Goal: Task Accomplishment & Management: Manage account settings

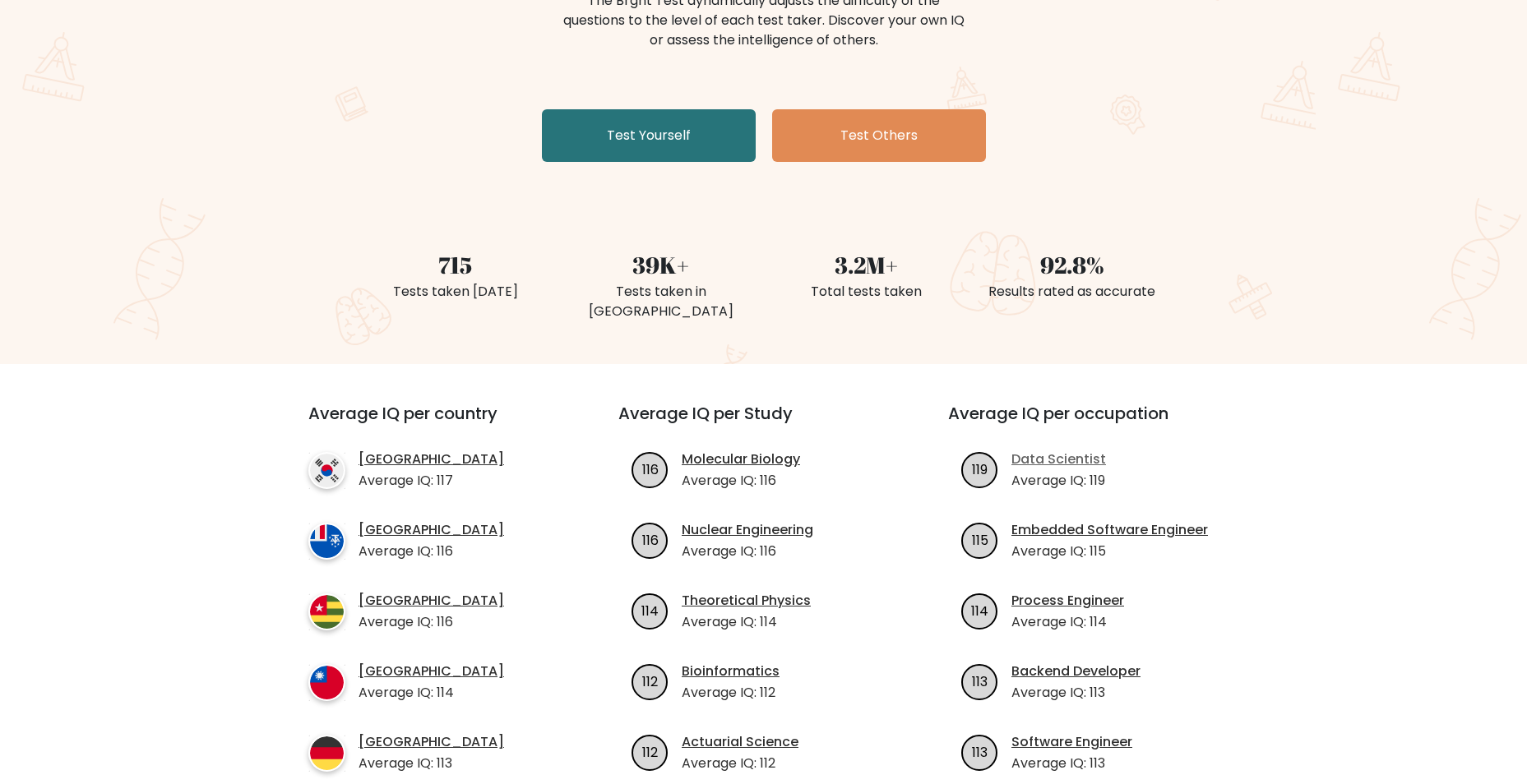
scroll to position [411, 0]
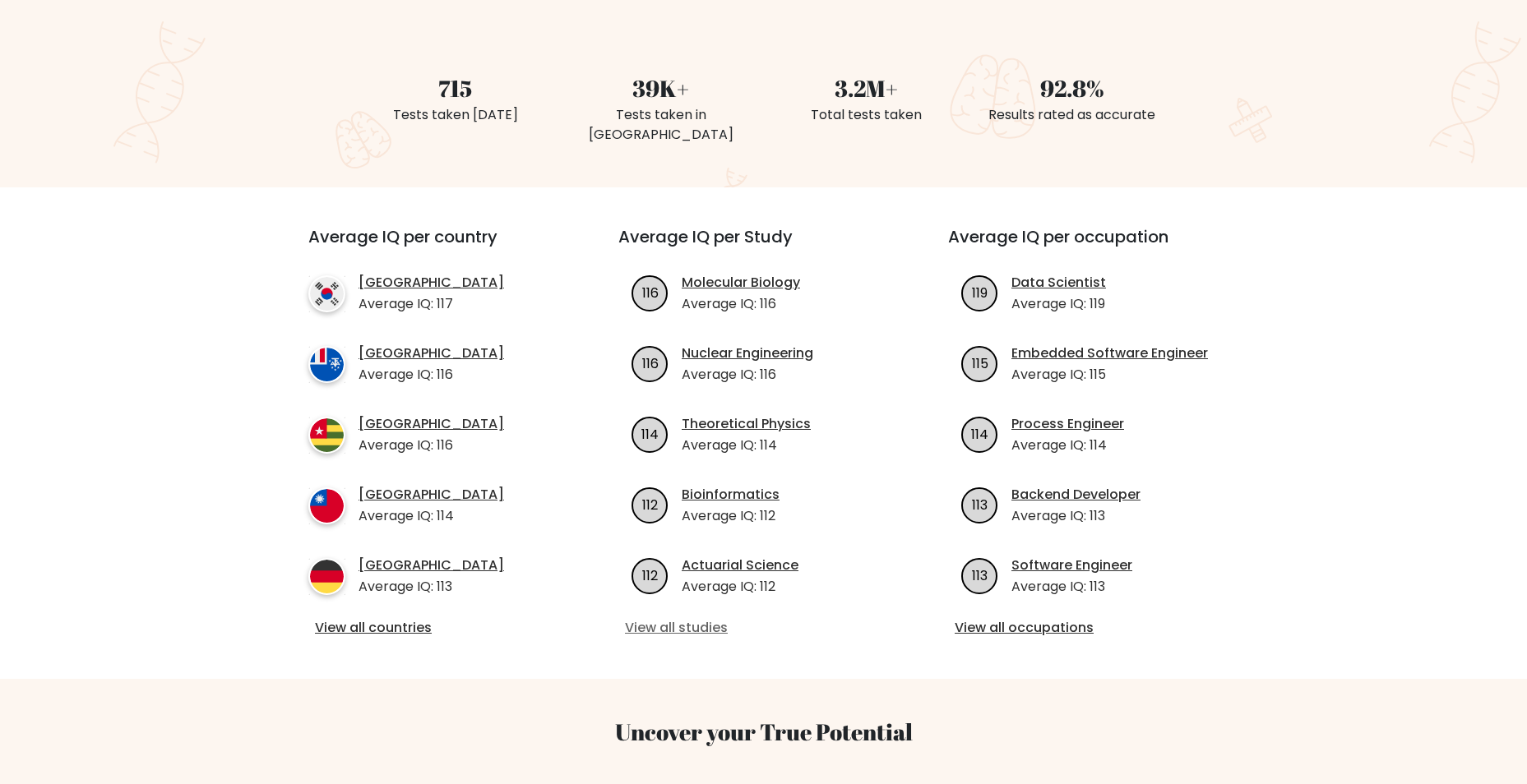
drag, startPoint x: 677, startPoint y: 609, endPoint x: 698, endPoint y: 600, distance: 22.8
click at [677, 619] on link "View all studies" at bounding box center [764, 628] width 277 height 19
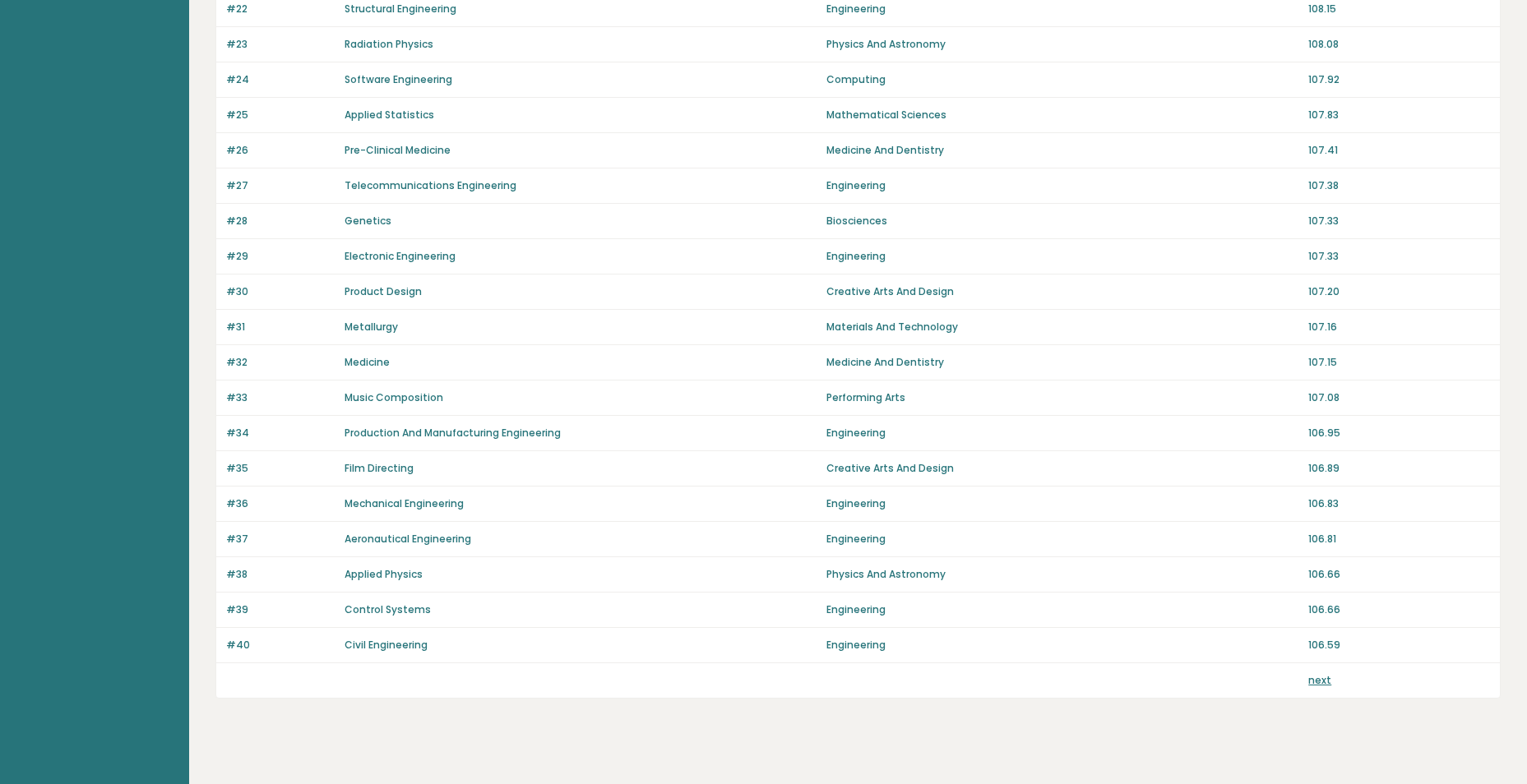
scroll to position [981, 0]
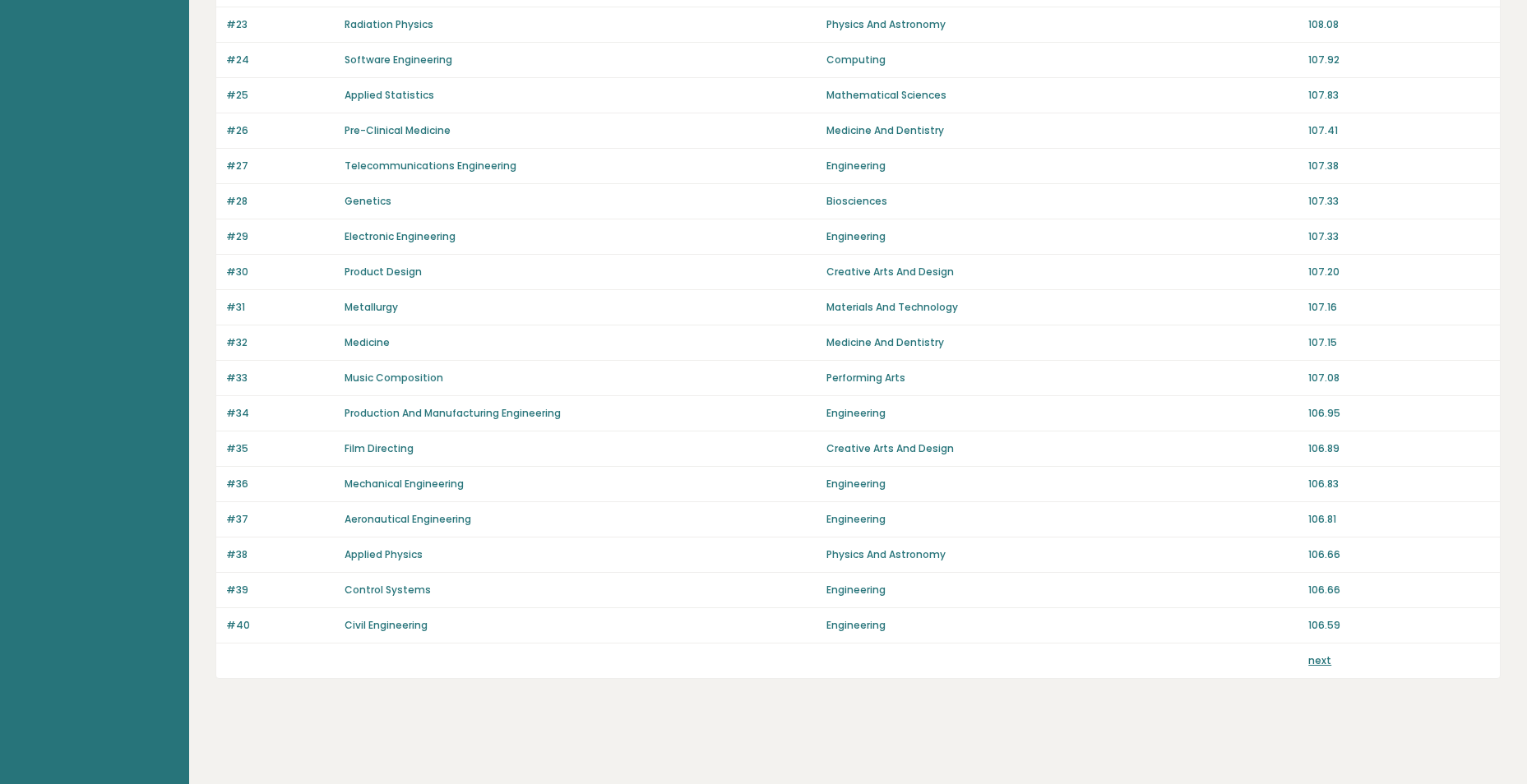
click at [1331, 664] on div "next" at bounding box center [1399, 661] width 182 height 15
click at [1315, 663] on link "next" at bounding box center [1319, 660] width 23 height 14
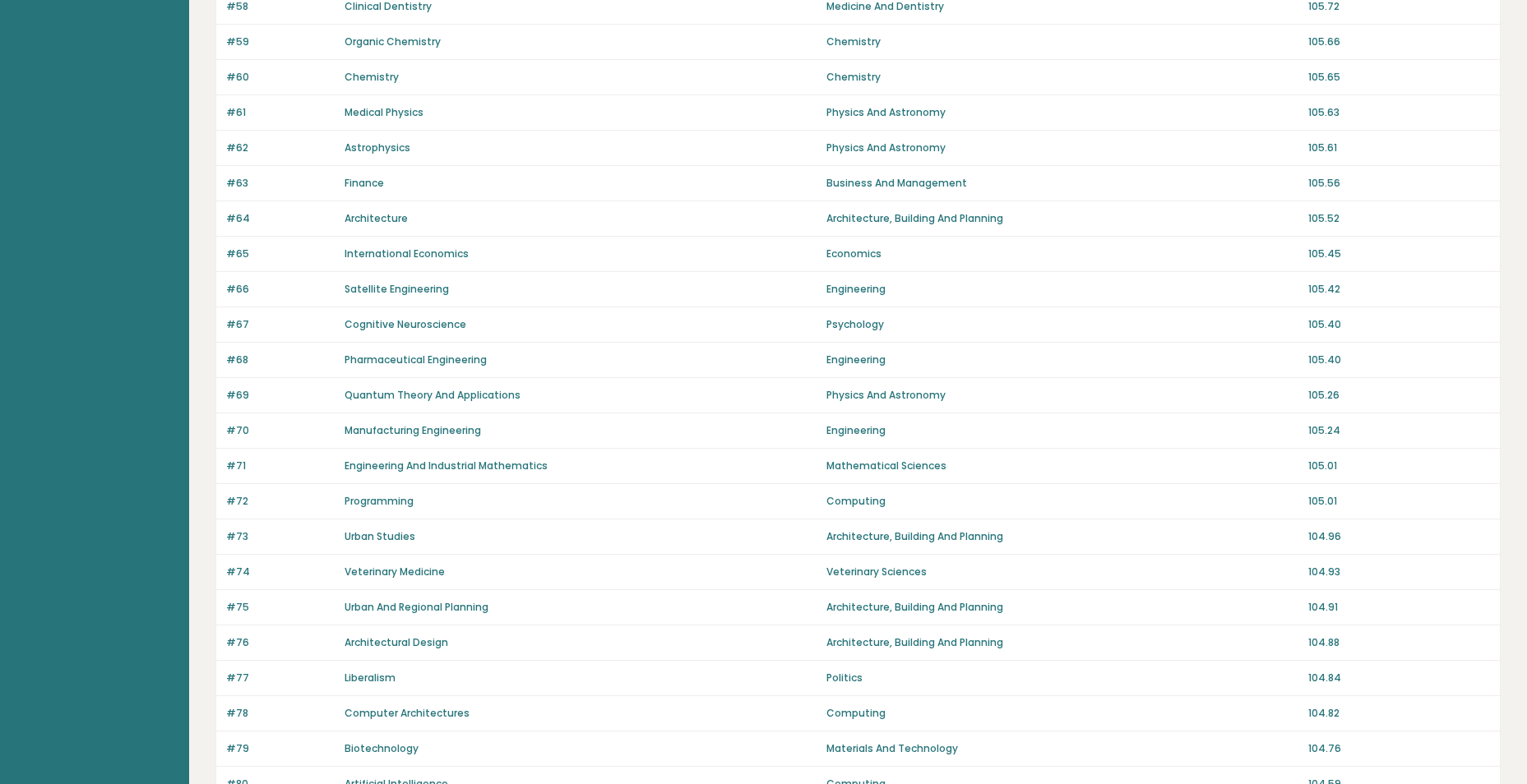
scroll to position [981, 0]
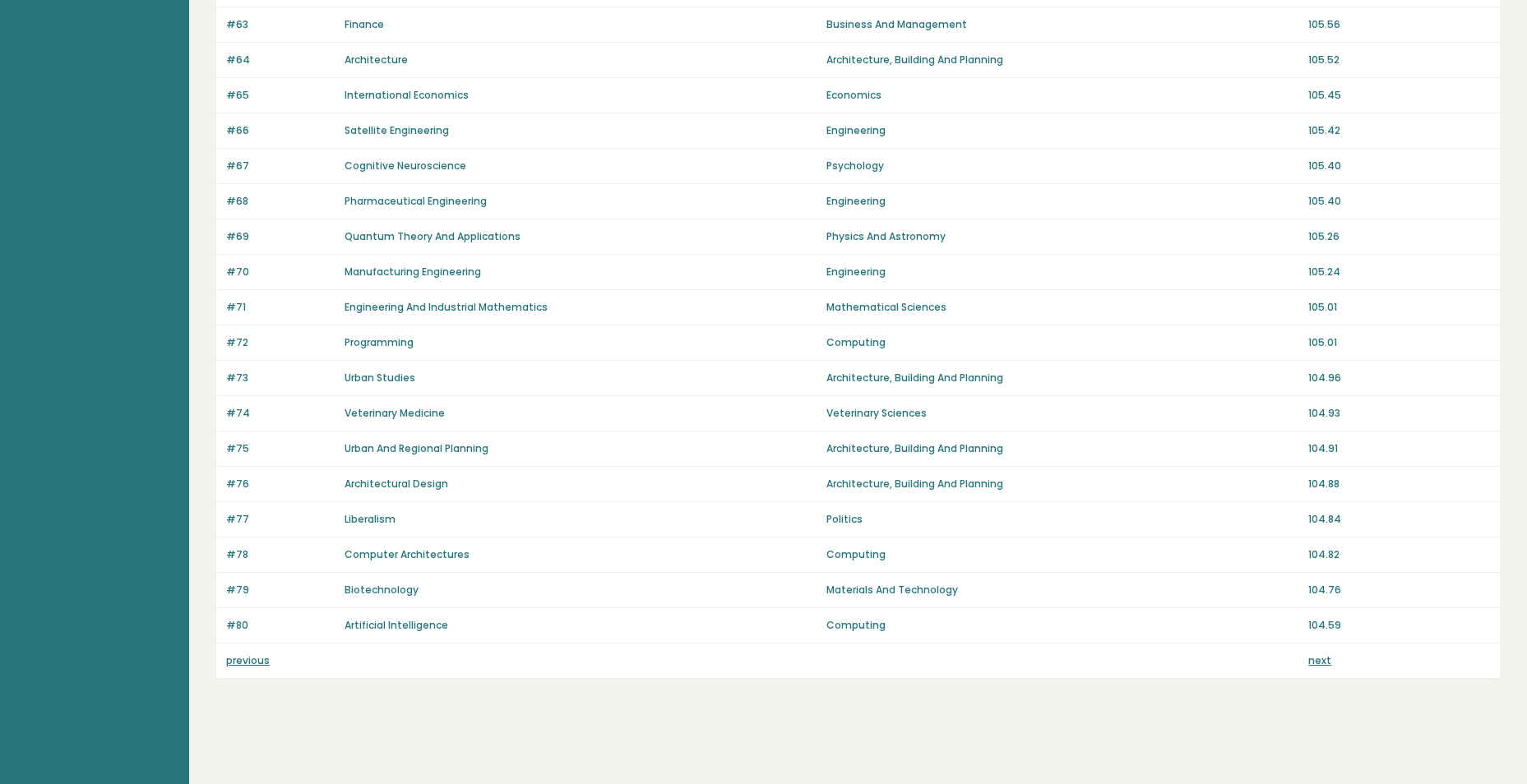
click at [1321, 662] on link "next" at bounding box center [1319, 660] width 23 height 14
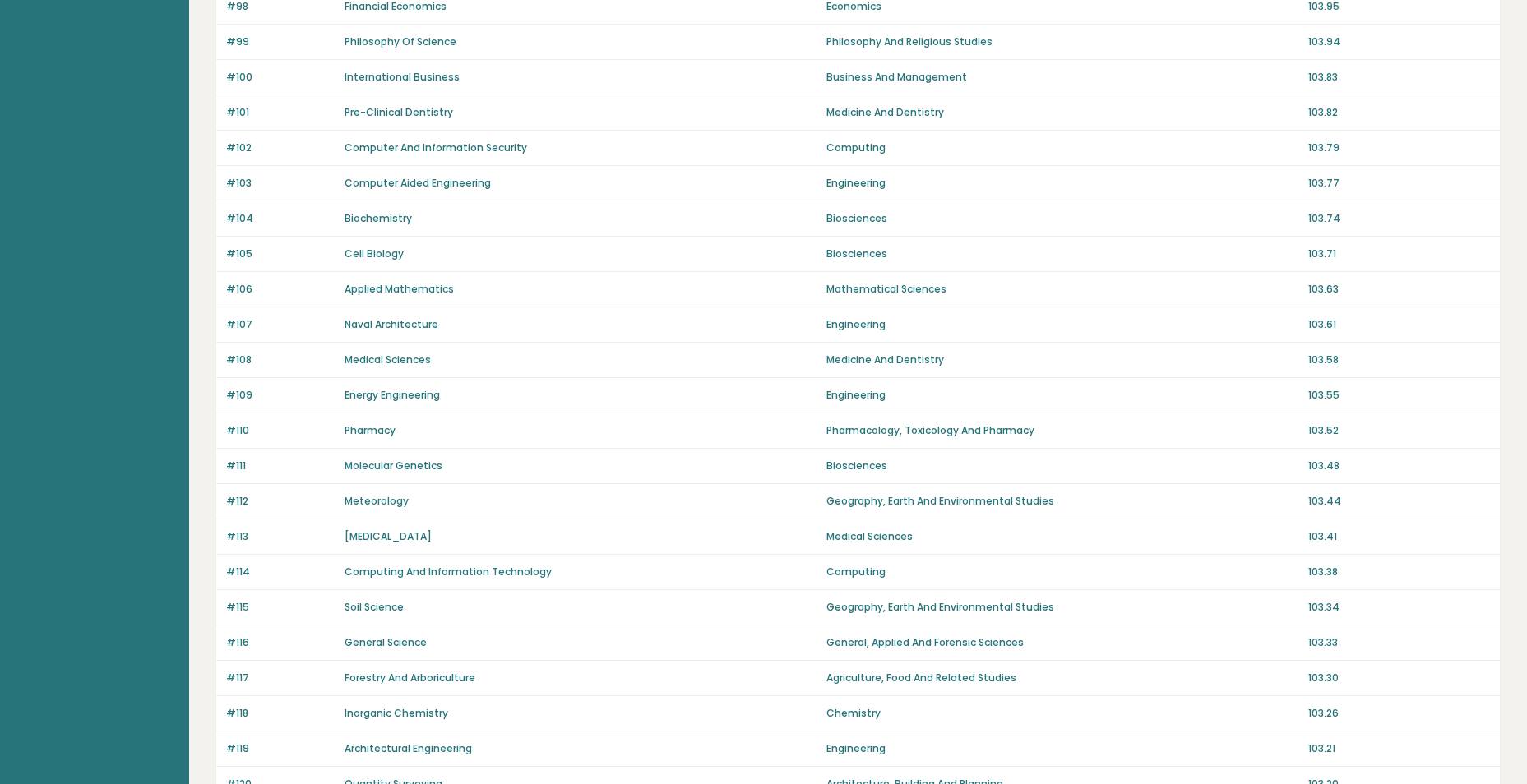
scroll to position [981, 0]
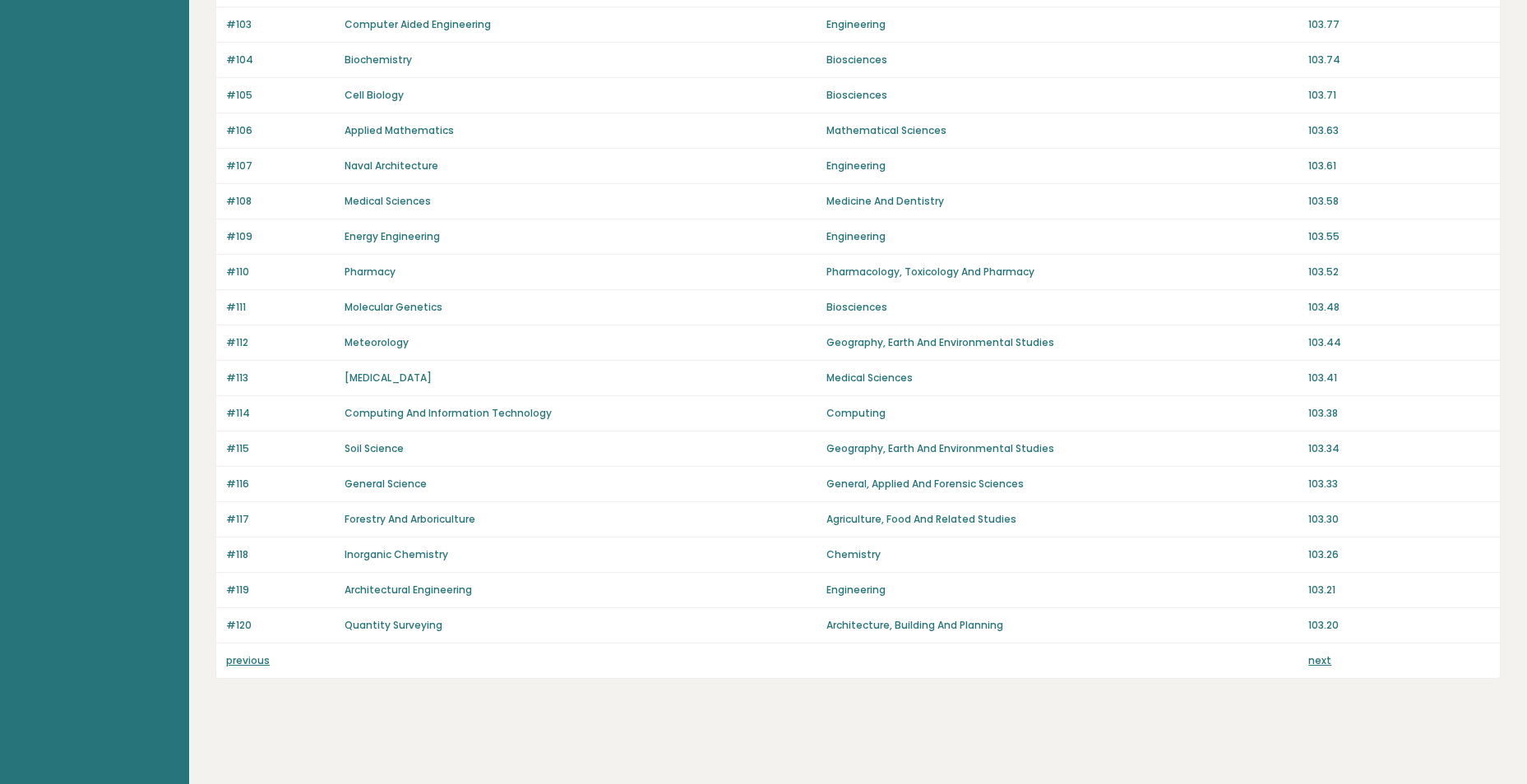
click at [261, 658] on link "previous" at bounding box center [247, 660] width 43 height 14
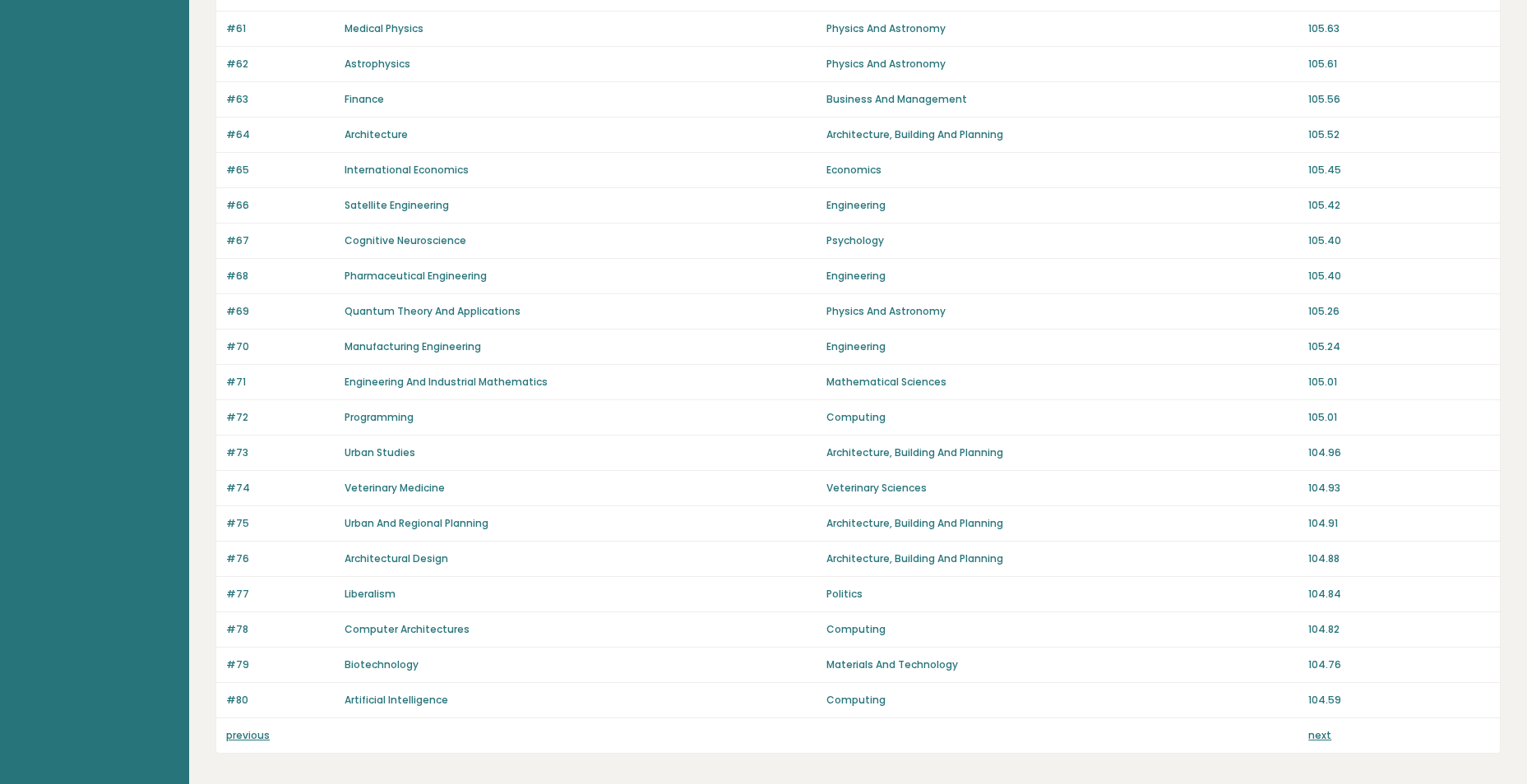
scroll to position [981, 0]
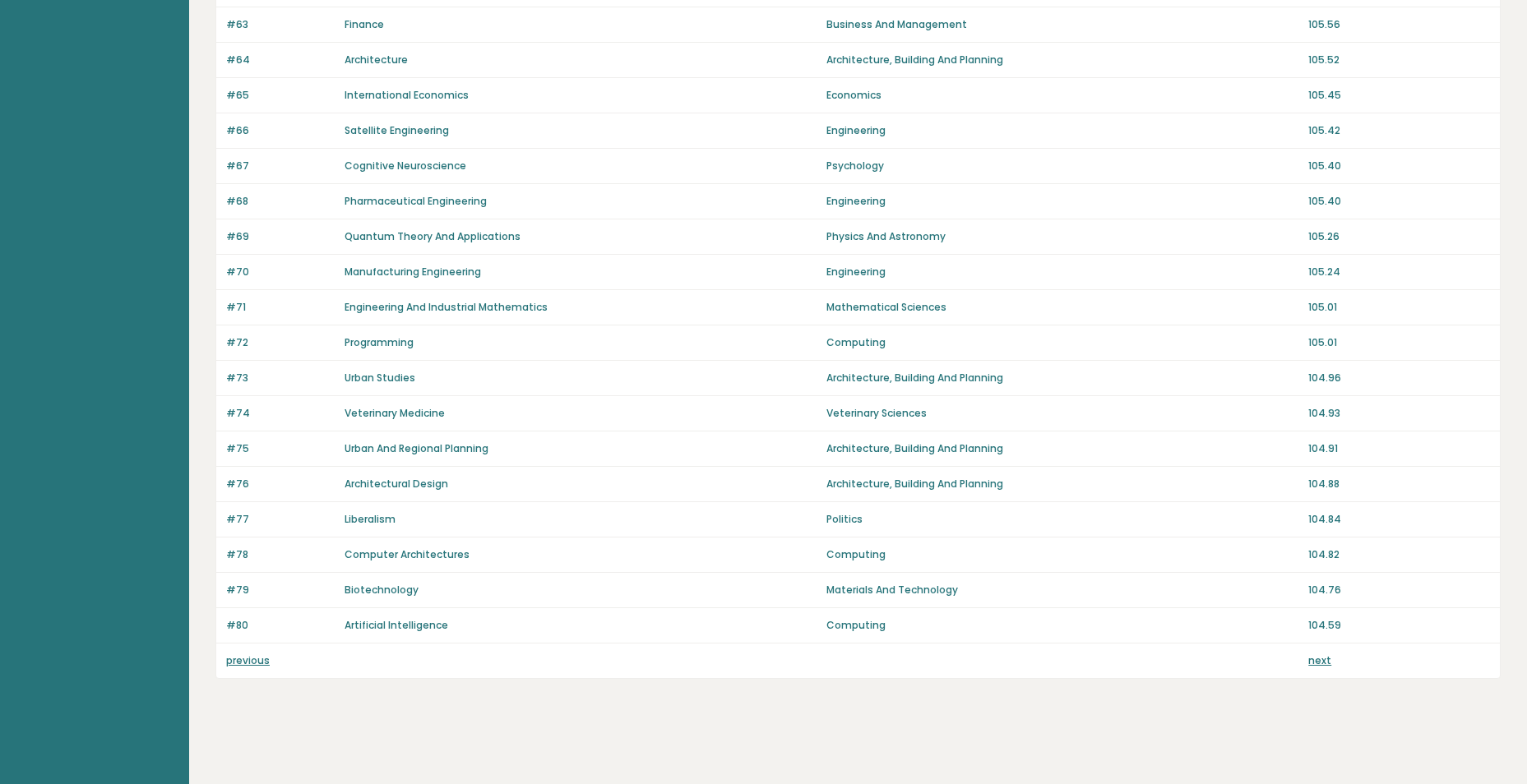
click at [246, 662] on link "previous" at bounding box center [247, 660] width 43 height 14
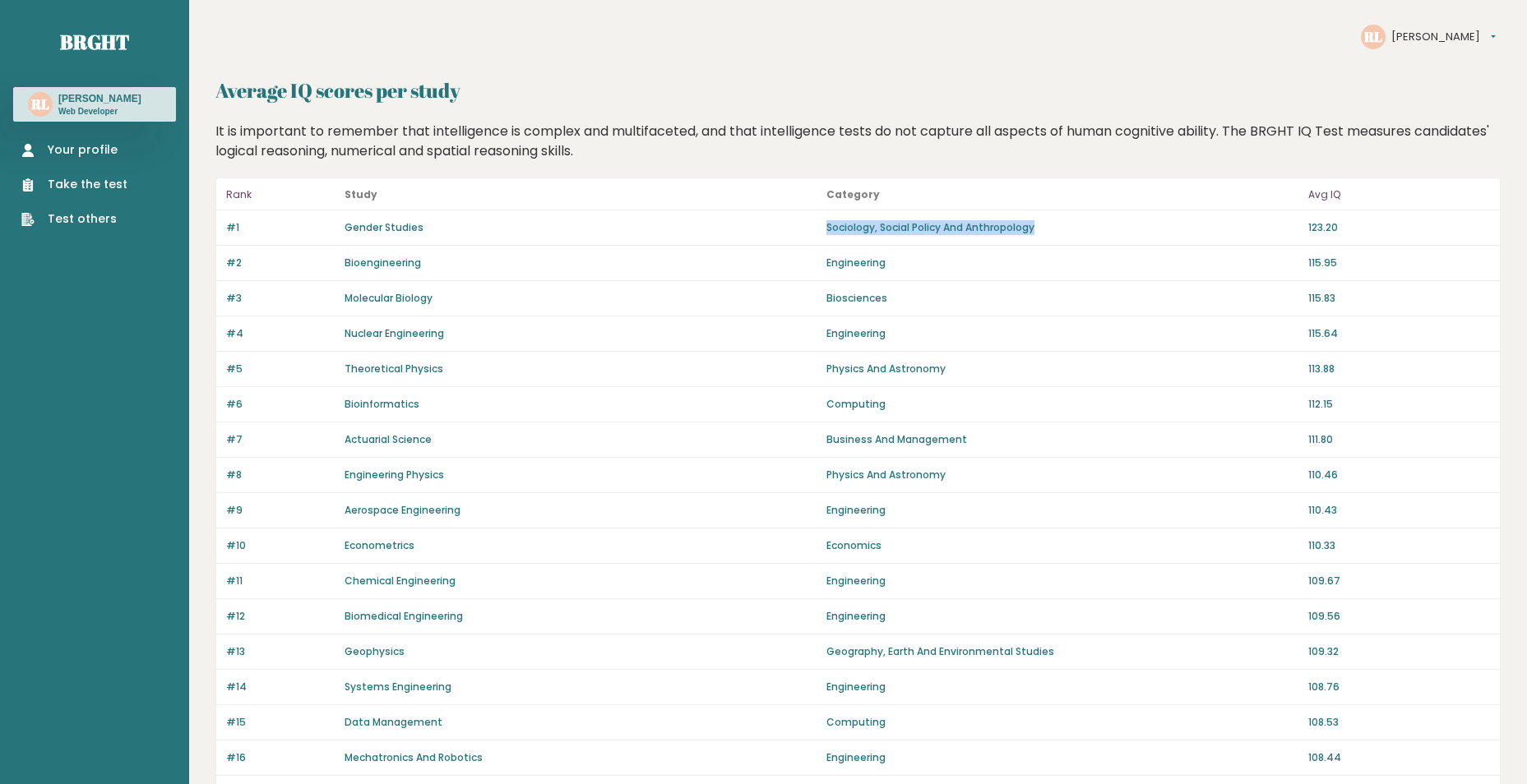
drag, startPoint x: 816, startPoint y: 224, endPoint x: 1045, endPoint y: 231, distance: 229.1
click at [1045, 231] on div "#1 Gender Studies Sociology, Social Policy And Anthropology 123.20" at bounding box center [859, 228] width 1284 height 36
drag, startPoint x: 901, startPoint y: 297, endPoint x: 829, endPoint y: 261, distance: 80.5
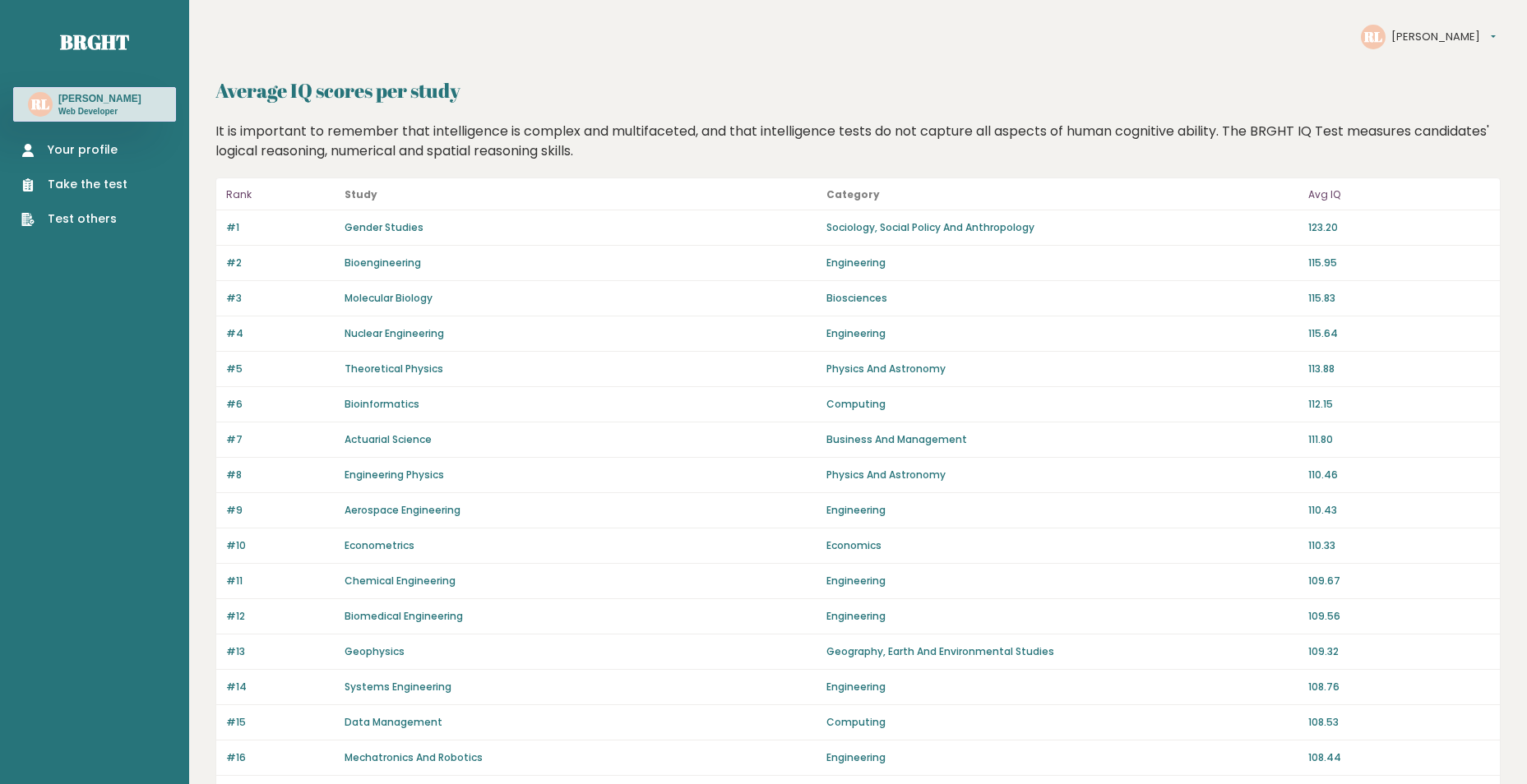
drag, startPoint x: 829, startPoint y: 261, endPoint x: 776, endPoint y: 171, distance: 104.4
drag, startPoint x: 821, startPoint y: 225, endPoint x: 1058, endPoint y: 223, distance: 237.0
click at [1058, 223] on div "#1 Gender Studies Sociology, Social Policy And Anthropology 123.20" at bounding box center [859, 228] width 1284 height 36
drag, startPoint x: 1058, startPoint y: 223, endPoint x: 862, endPoint y: 180, distance: 200.7
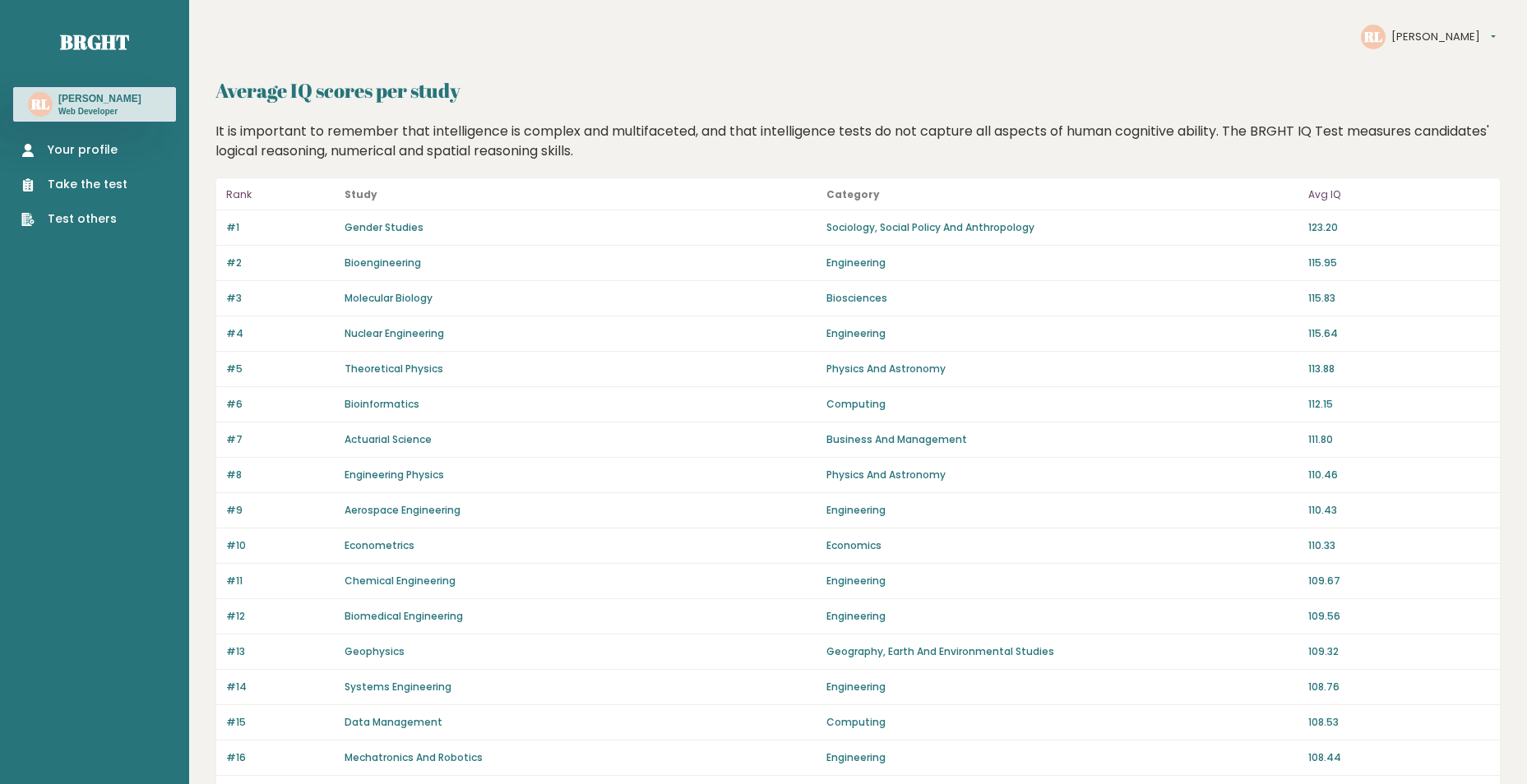
click at [862, 180] on header "Rank Study Category Avg IQ" at bounding box center [859, 194] width 1284 height 32
drag, startPoint x: 220, startPoint y: 224, endPoint x: 438, endPoint y: 252, distance: 219.8
drag, startPoint x: 438, startPoint y: 252, endPoint x: 399, endPoint y: 183, distance: 79.3
click at [399, 183] on header "Rank Study Category Avg IQ" at bounding box center [859, 194] width 1284 height 32
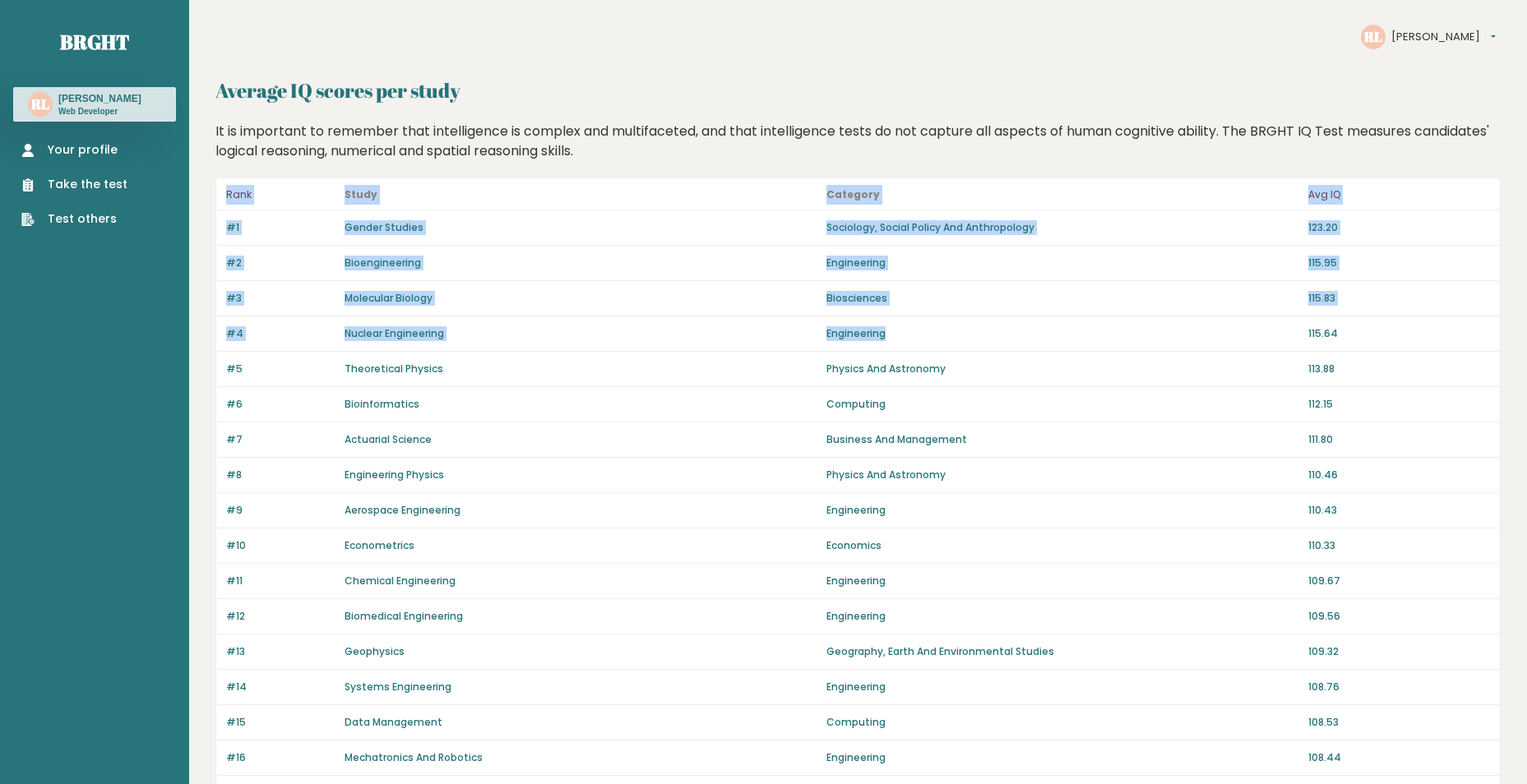
drag, startPoint x: 928, startPoint y: 336, endPoint x: 222, endPoint y: 210, distance: 717.2
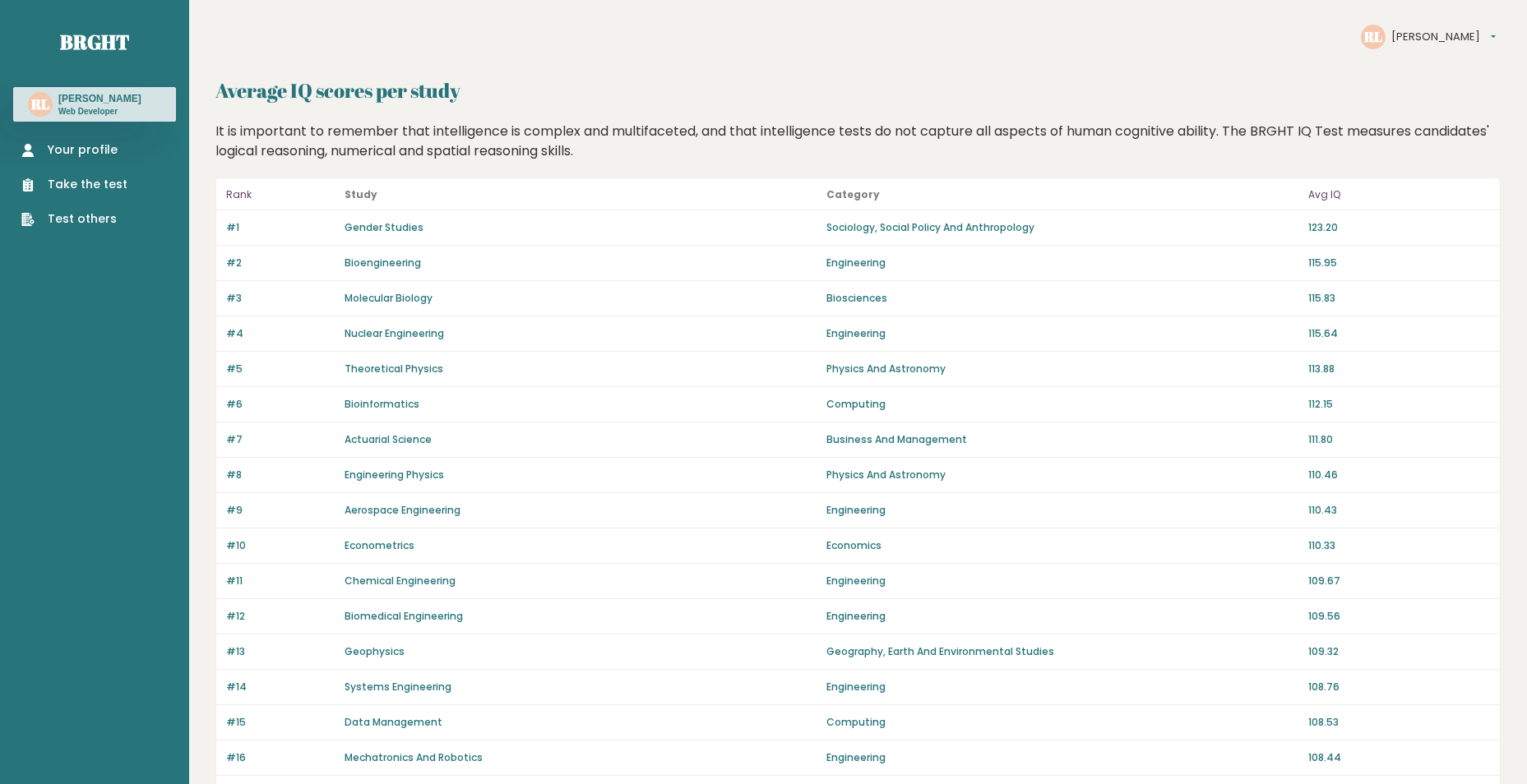
drag, startPoint x: 222, startPoint y: 210, endPoint x: 188, endPoint y: 284, distance: 81.4
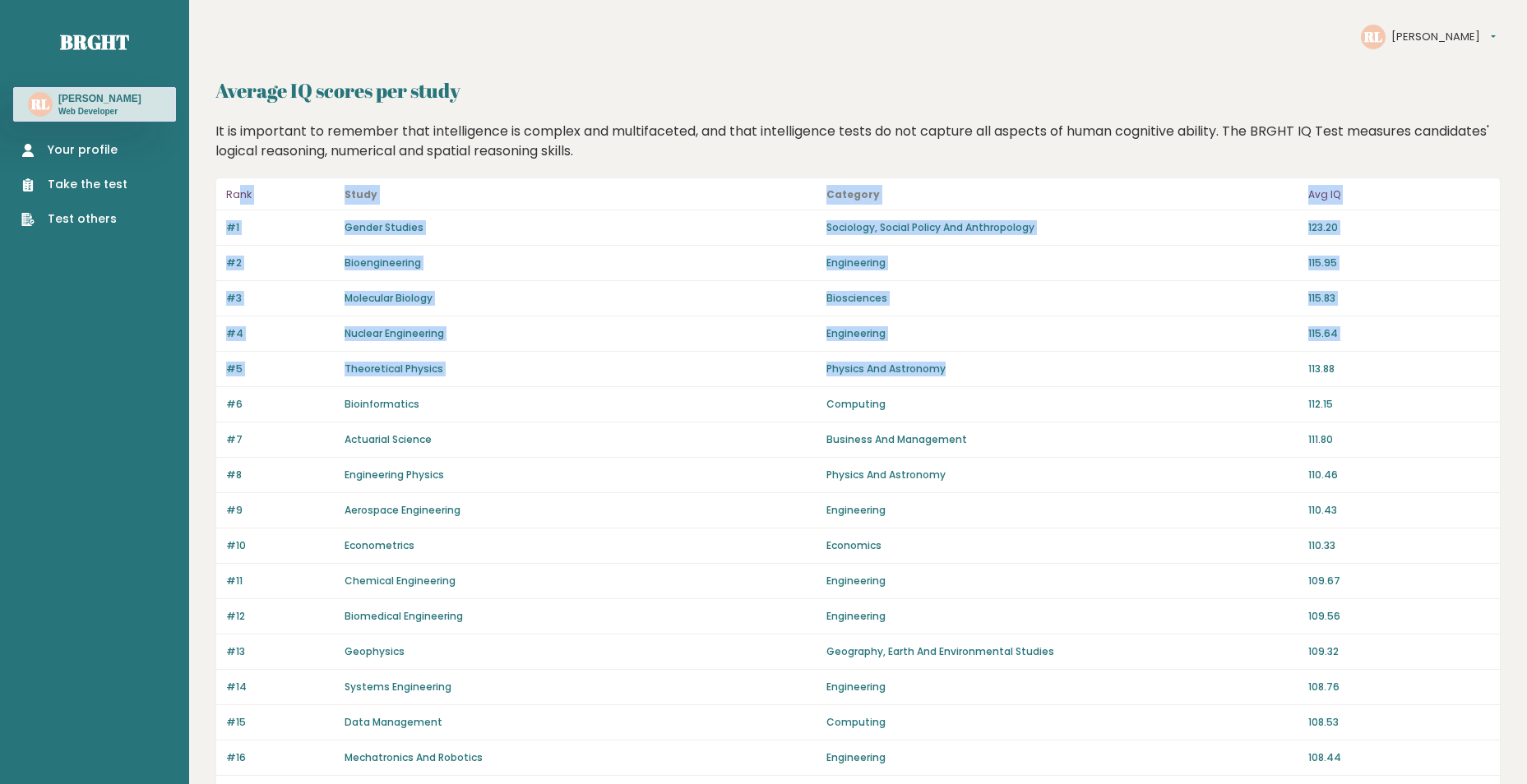
drag, startPoint x: 1004, startPoint y: 366, endPoint x: 236, endPoint y: 185, distance: 789.0
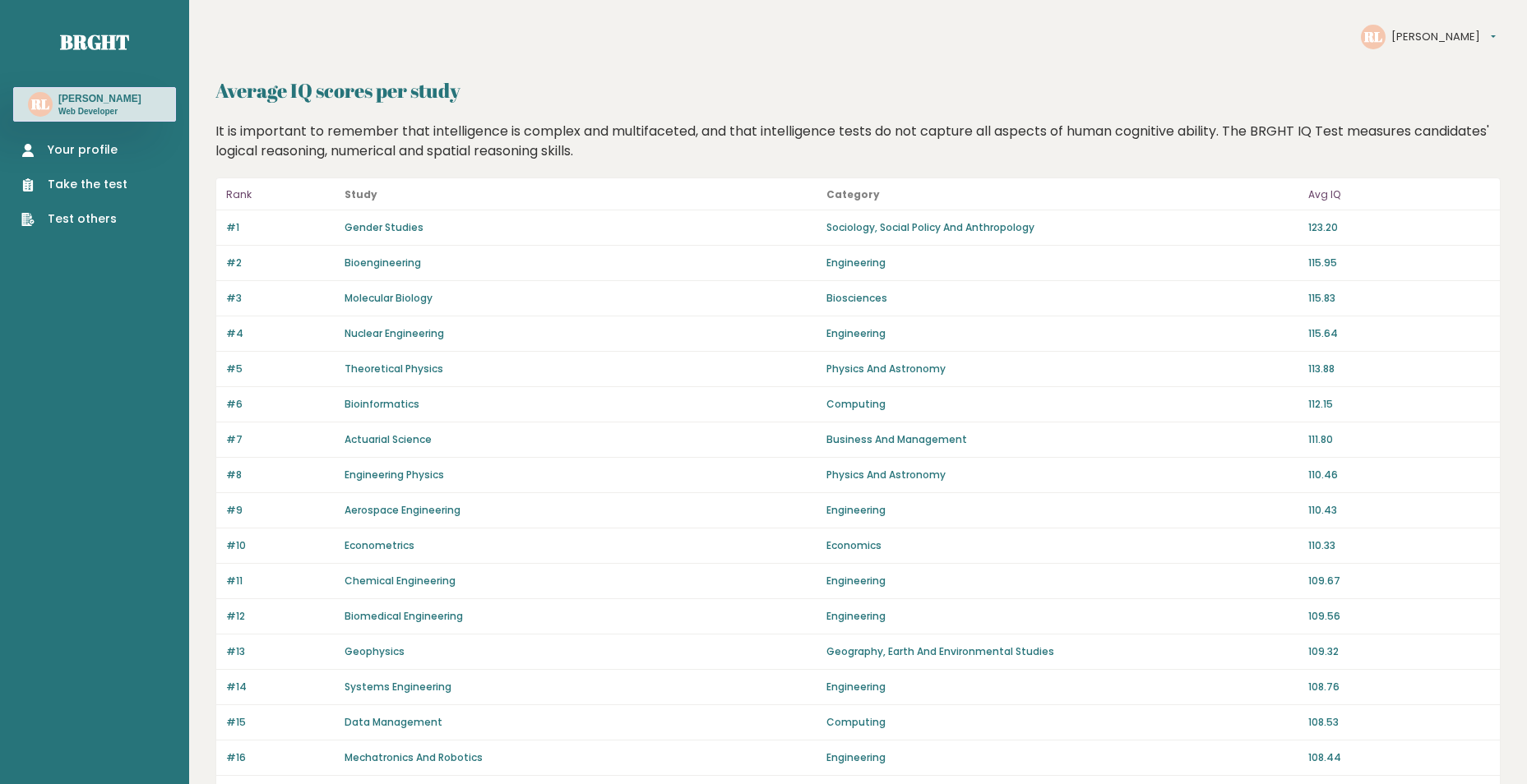
click at [94, 183] on link "Take the test" at bounding box center [74, 185] width 107 height 17
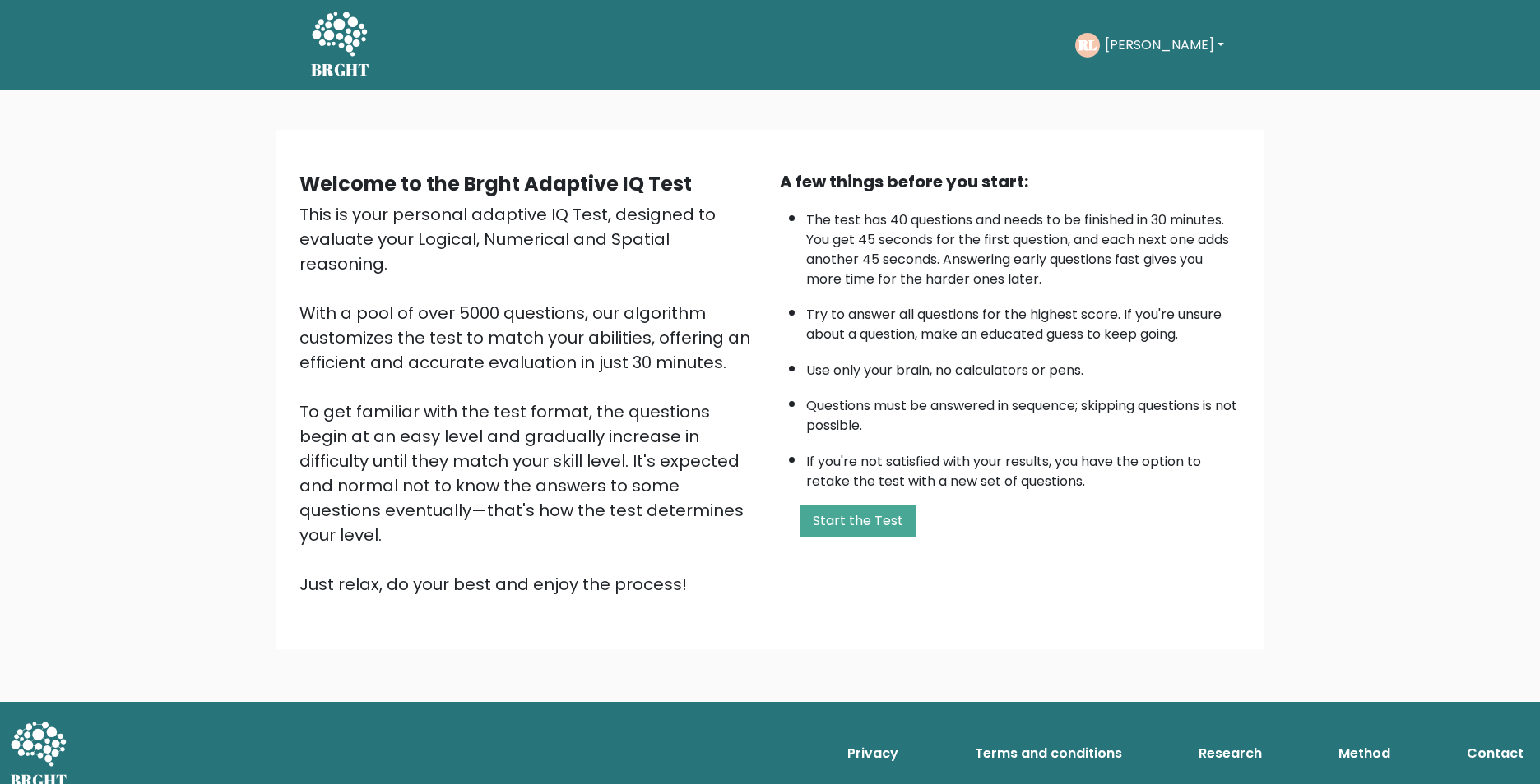
click at [1166, 56] on div "RL Ryan Dashboard Profile Settings Logout" at bounding box center [1152, 45] width 153 height 25
click at [1155, 43] on button "[PERSON_NAME]" at bounding box center [1164, 45] width 129 height 21
click at [1149, 110] on link "Profile" at bounding box center [1141, 121] width 130 height 27
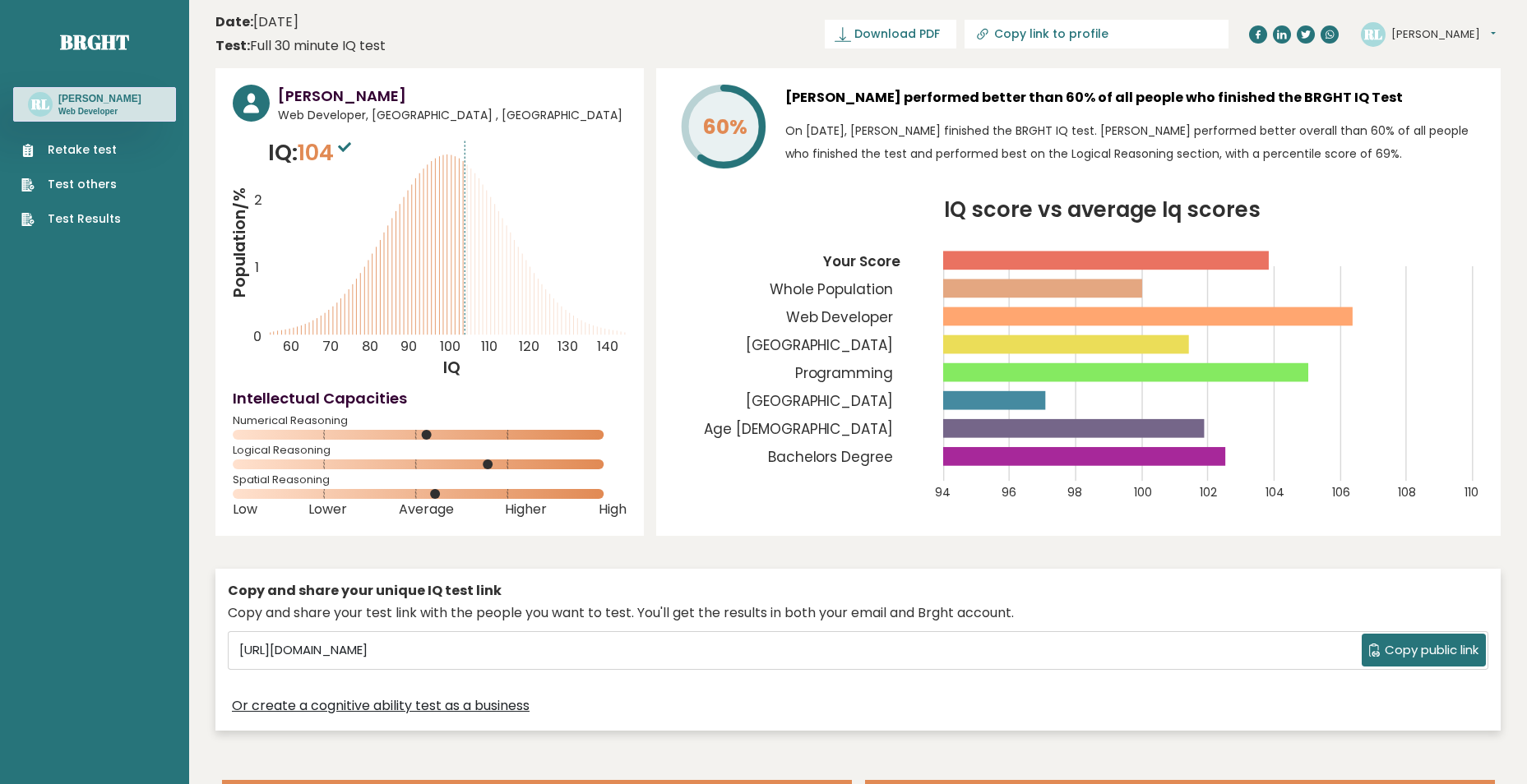
click at [960, 101] on h3 "[PERSON_NAME] performed better than 60% of all people who finished the BRGHT IQ…" at bounding box center [1134, 97] width 698 height 27
click at [1418, 33] on button "[PERSON_NAME]" at bounding box center [1443, 35] width 105 height 17
drag, startPoint x: 1420, startPoint y: 100, endPoint x: 1408, endPoint y: 101, distance: 12.0
click at [1420, 100] on link "Settings" at bounding box center [1433, 106] width 84 height 23
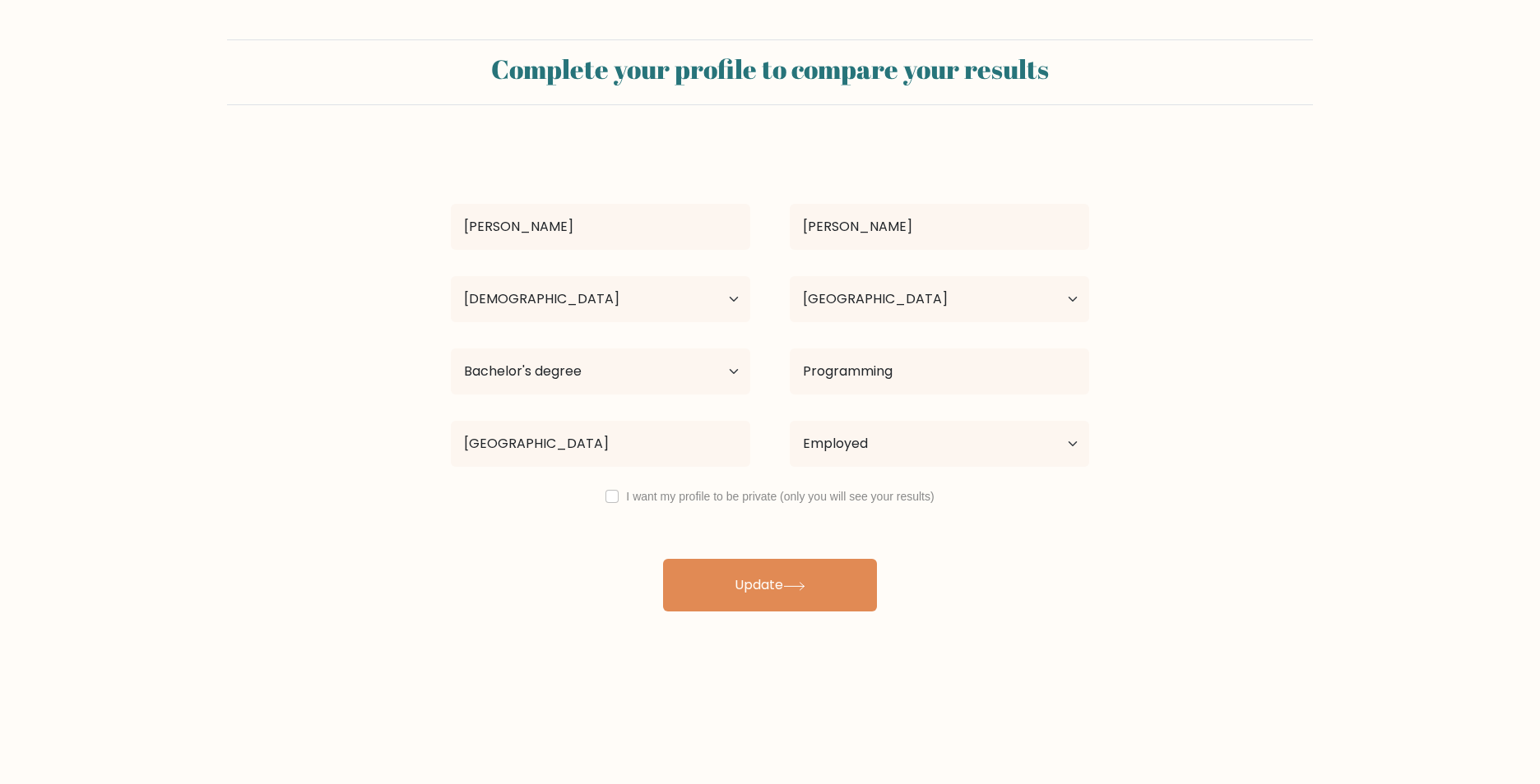
select select "18_24"
select select "BR"
select select "bachelors_degree"
select select "employed"
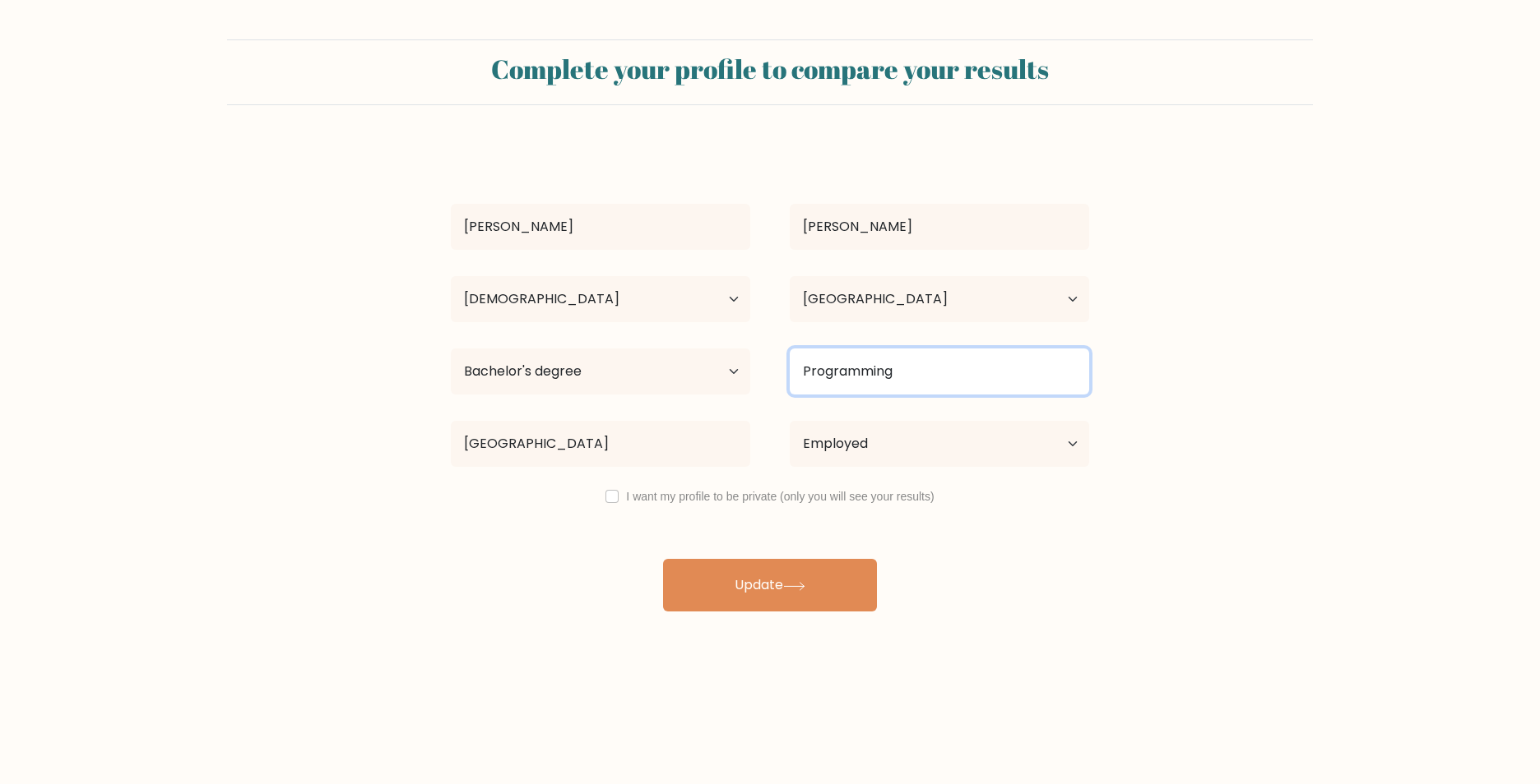
click at [879, 380] on input "Programming" at bounding box center [939, 372] width 299 height 46
drag, startPoint x: 938, startPoint y: 372, endPoint x: 658, endPoint y: 360, distance: 280.3
click at [675, 359] on div "Highest education level No schooling Primary Lower Secondary Upper Secondary Oc…" at bounding box center [770, 372] width 678 height 59
click at [920, 363] on input "Programming" at bounding box center [939, 372] width 299 height 46
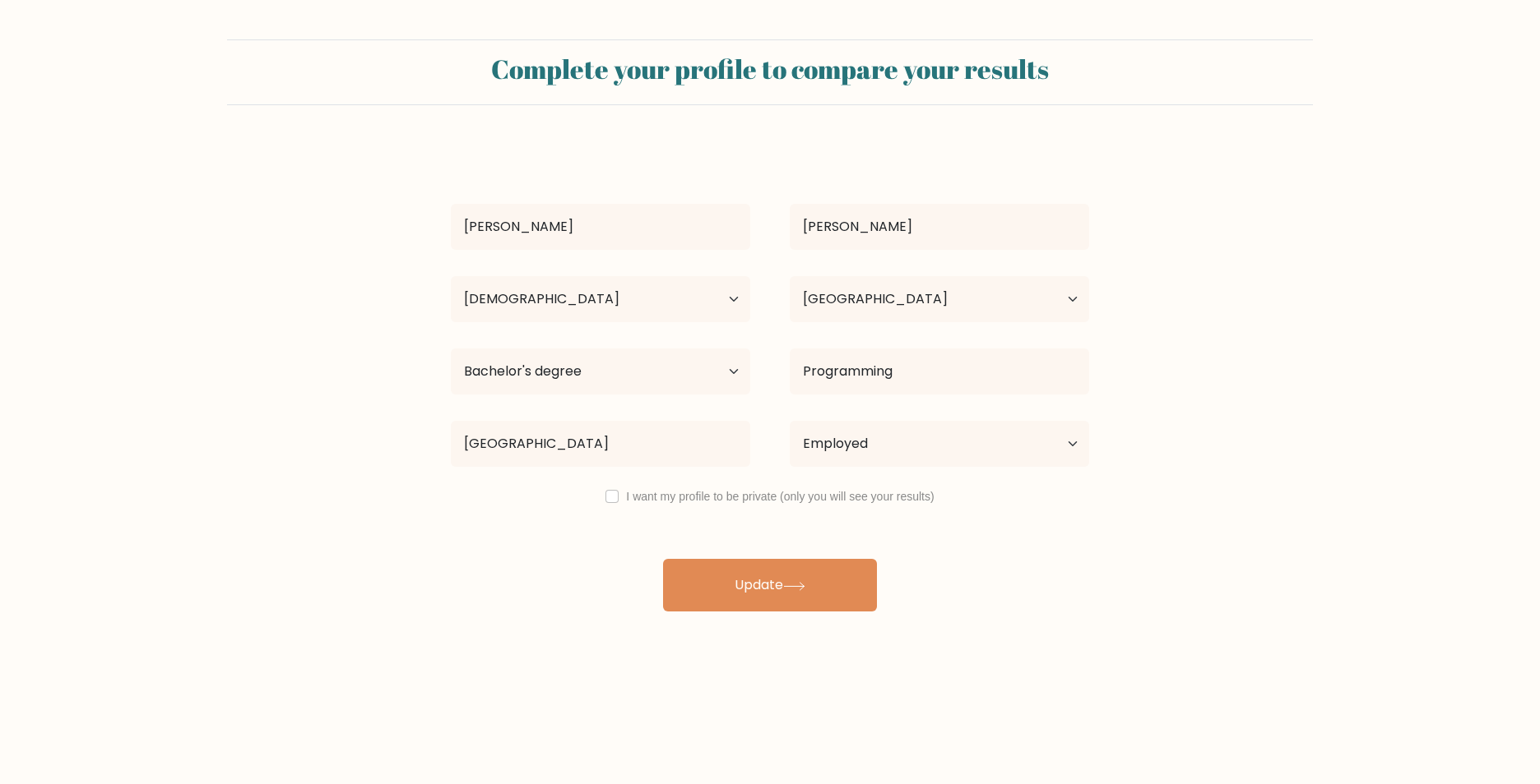
click at [643, 417] on div "10440 Universidade Paulista" at bounding box center [600, 443] width 339 height 59
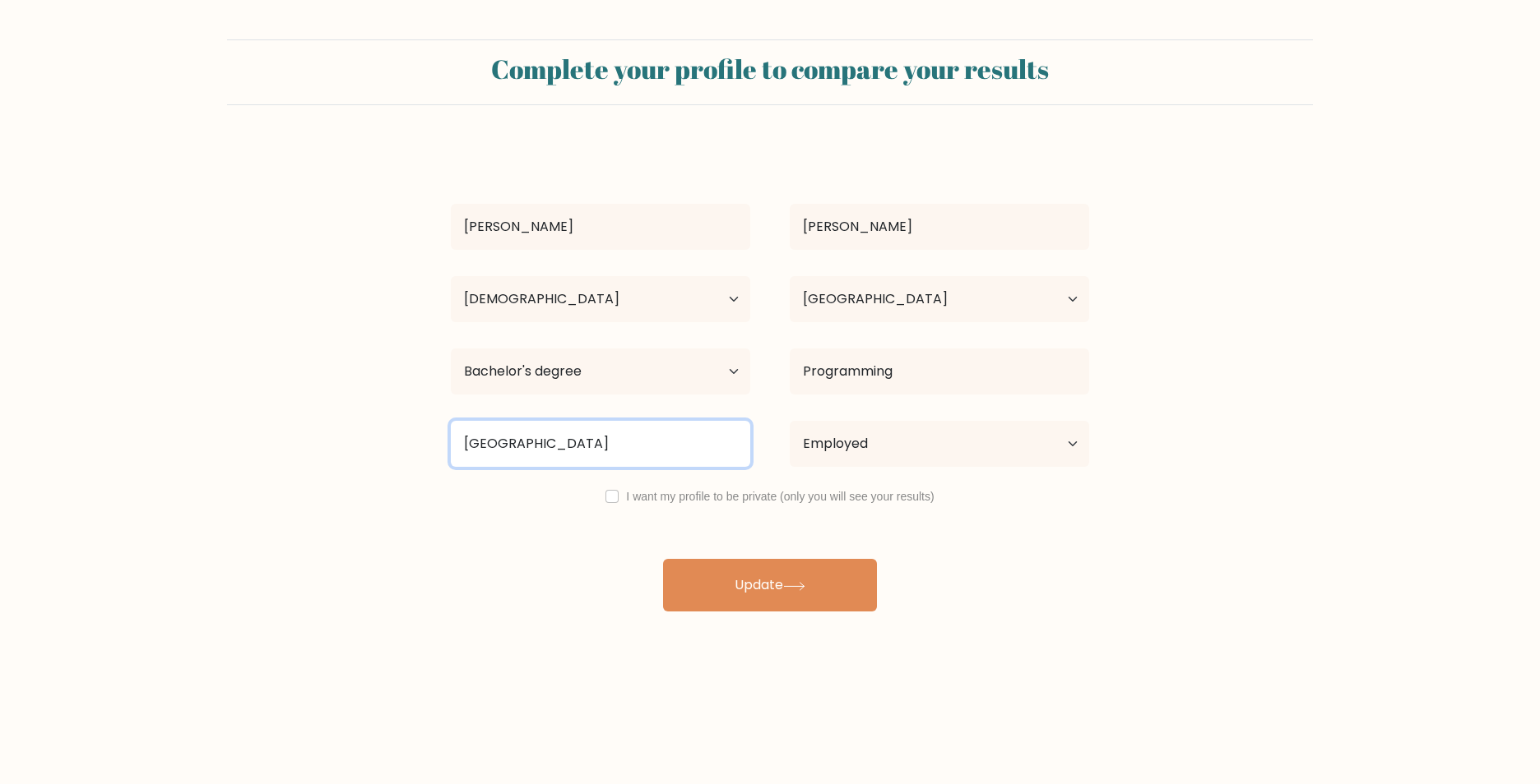
click at [658, 443] on input "[GEOGRAPHIC_DATA]" at bounding box center [601, 444] width 299 height 46
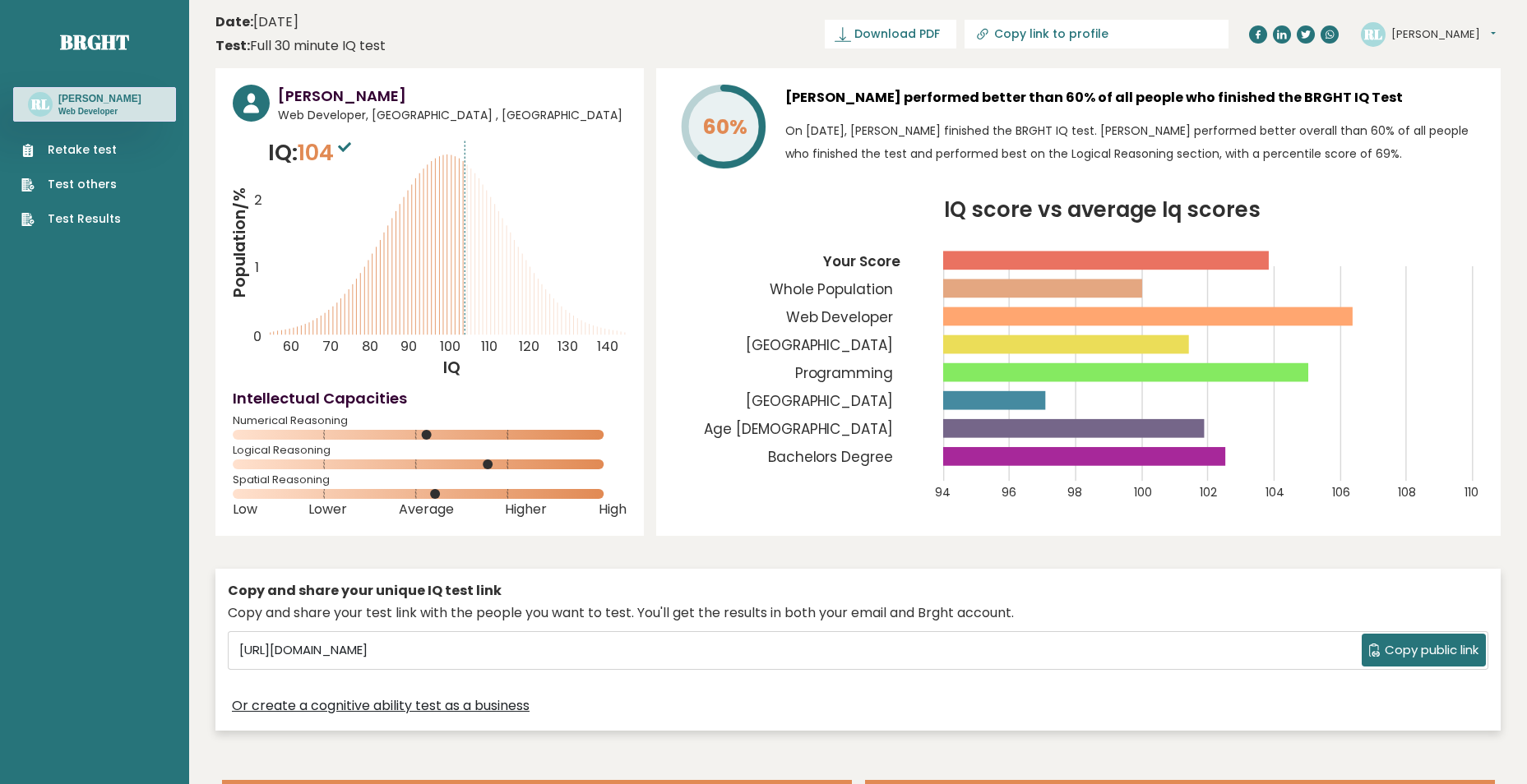
click at [1409, 35] on button "[PERSON_NAME]" at bounding box center [1443, 35] width 105 height 17
click at [1424, 100] on link "Settings" at bounding box center [1433, 106] width 84 height 23
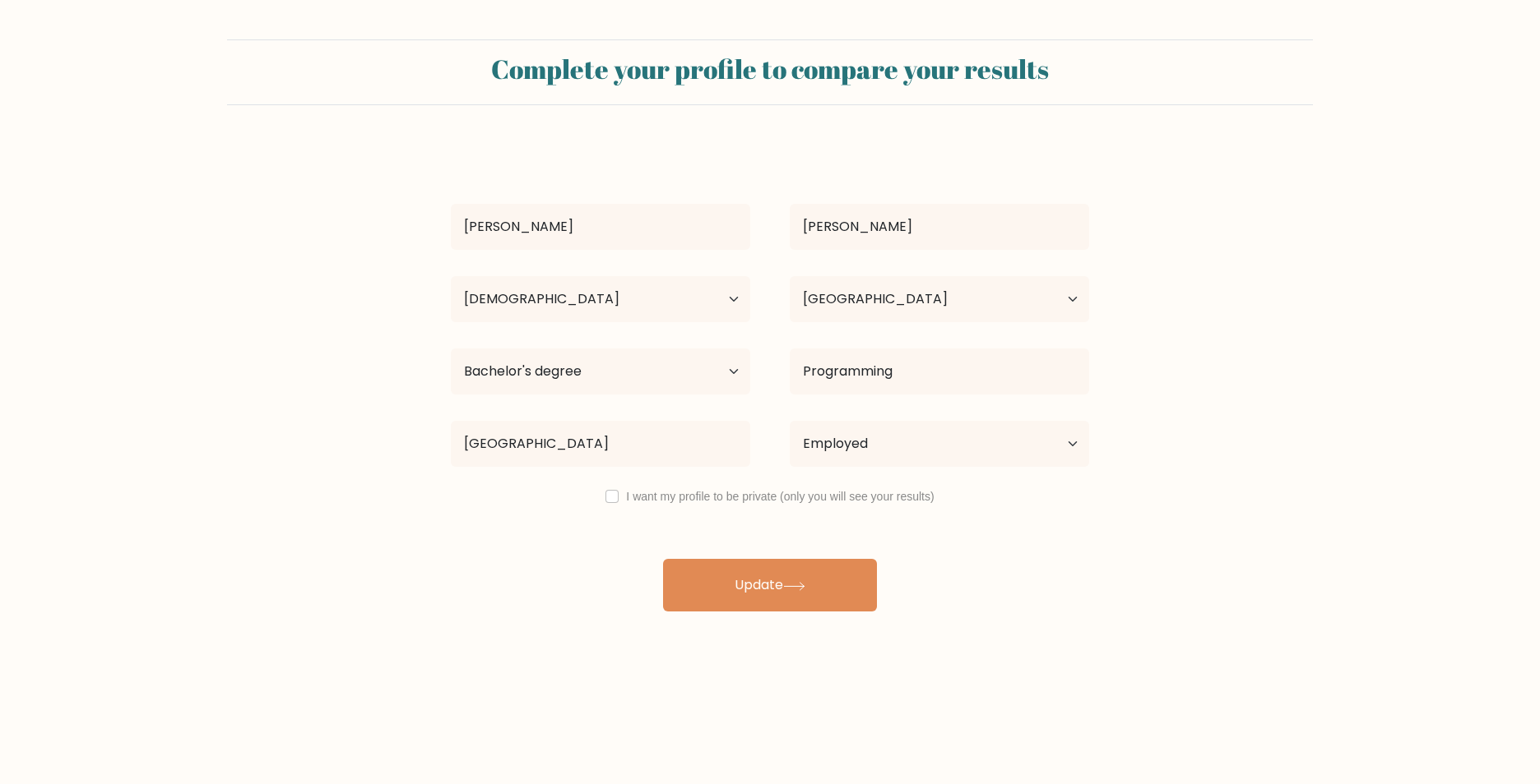
select select "18_24"
select select "BR"
select select "bachelors_degree"
select select "employed"
click at [619, 361] on select "Highest education level No schooling Primary Lower Secondary Upper Secondary Oc…" at bounding box center [601, 372] width 299 height 46
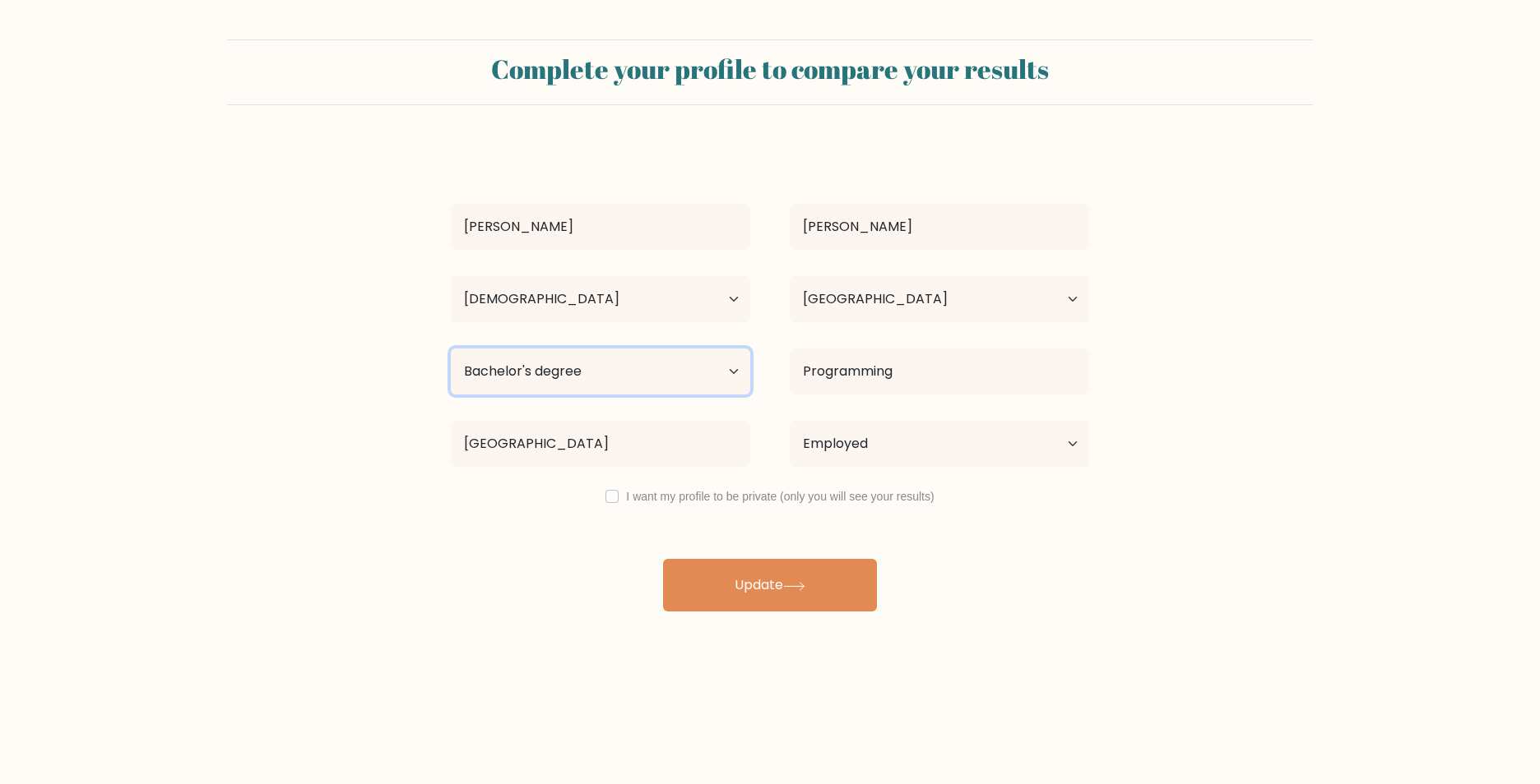
select select "masters_degree"
click at [451, 349] on select "Highest education level No schooling Primary Lower Secondary Upper Secondary Oc…" at bounding box center [601, 372] width 299 height 46
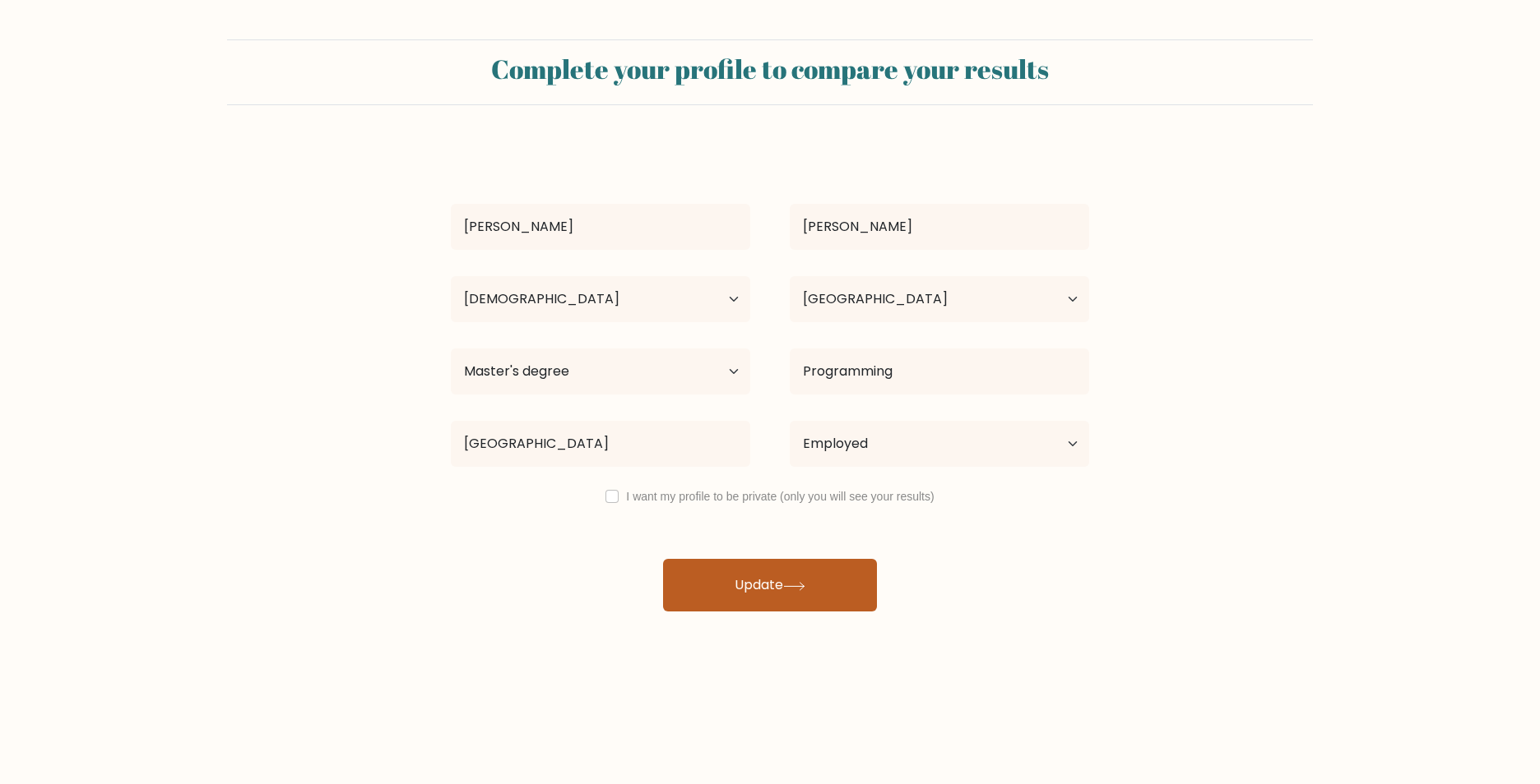
click at [784, 577] on button "Update" at bounding box center [770, 585] width 214 height 52
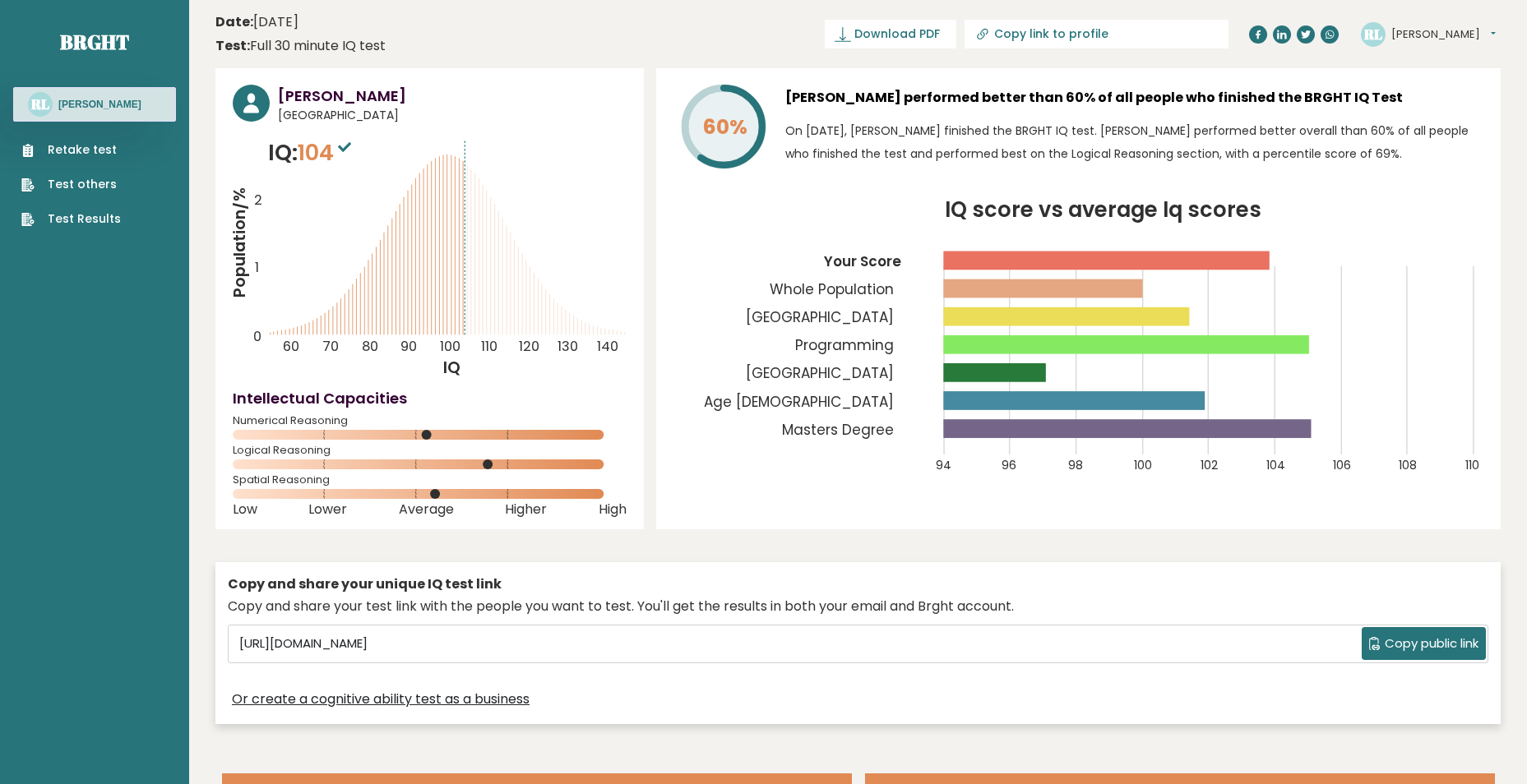
click at [1405, 35] on button "[PERSON_NAME]" at bounding box center [1443, 35] width 105 height 17
click at [1415, 109] on link "Settings" at bounding box center [1433, 106] width 84 height 23
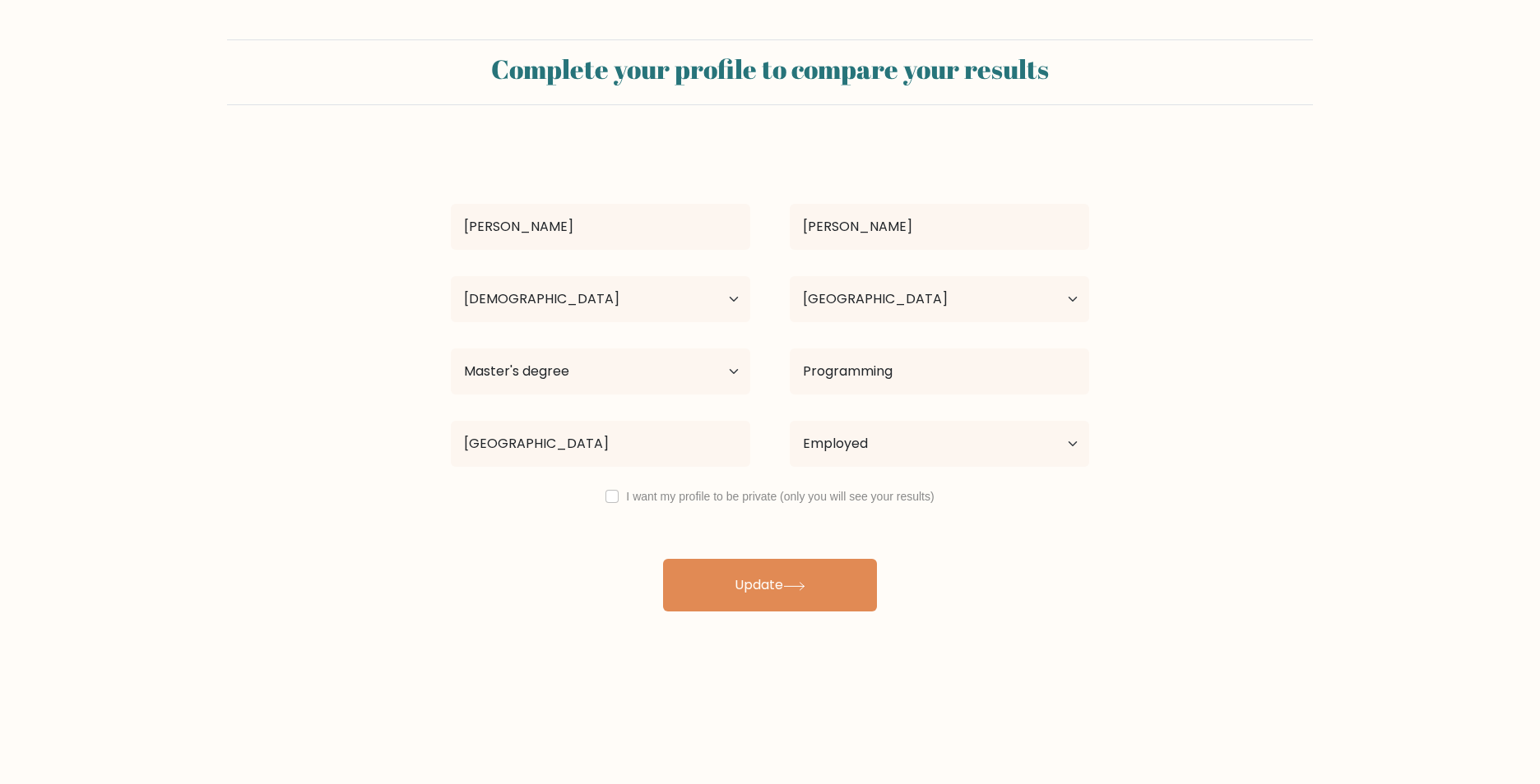
select select "18_24"
select select "BR"
select select "masters_degree"
select select "employed"
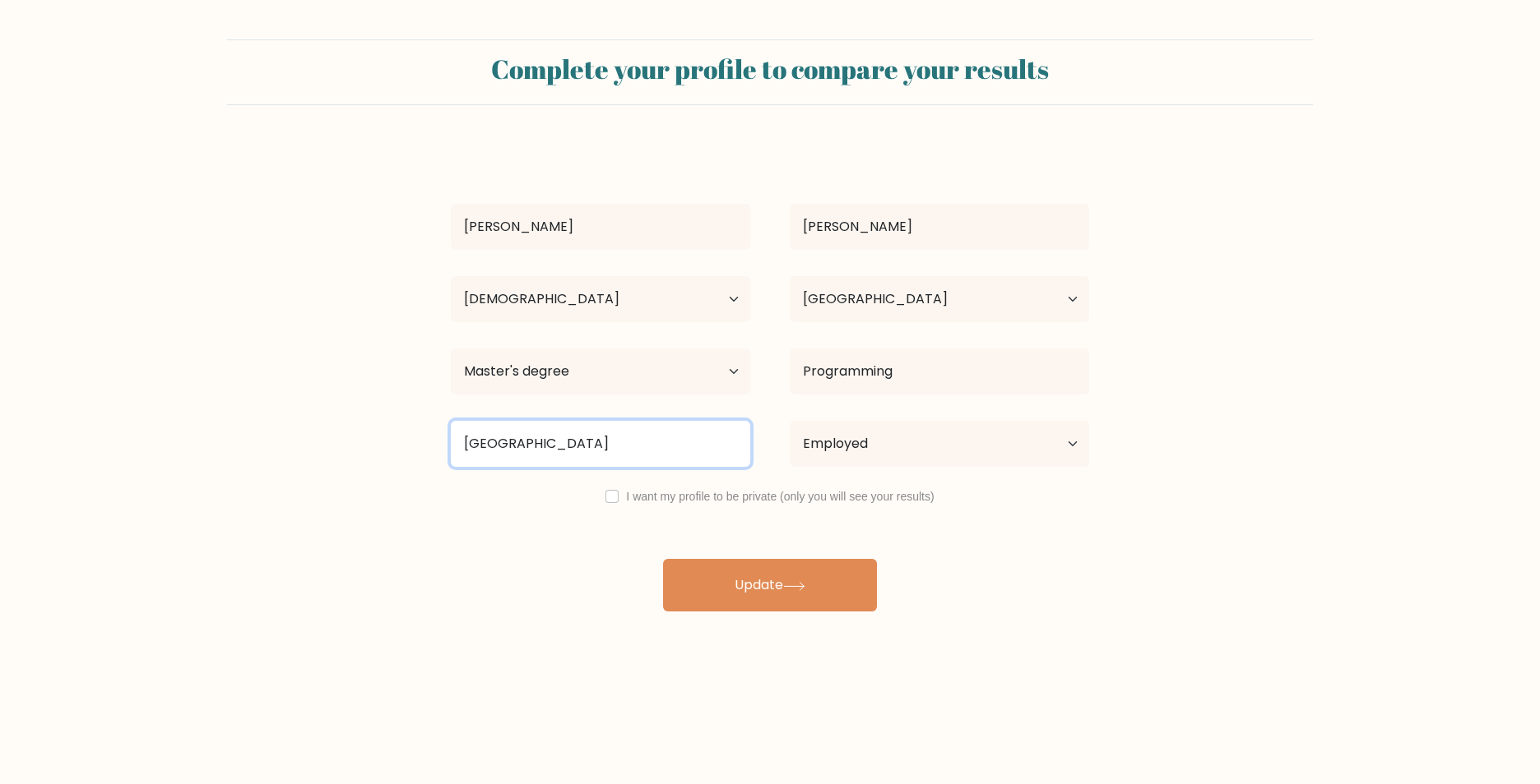
click at [667, 457] on input "[GEOGRAPHIC_DATA]" at bounding box center [601, 444] width 299 height 46
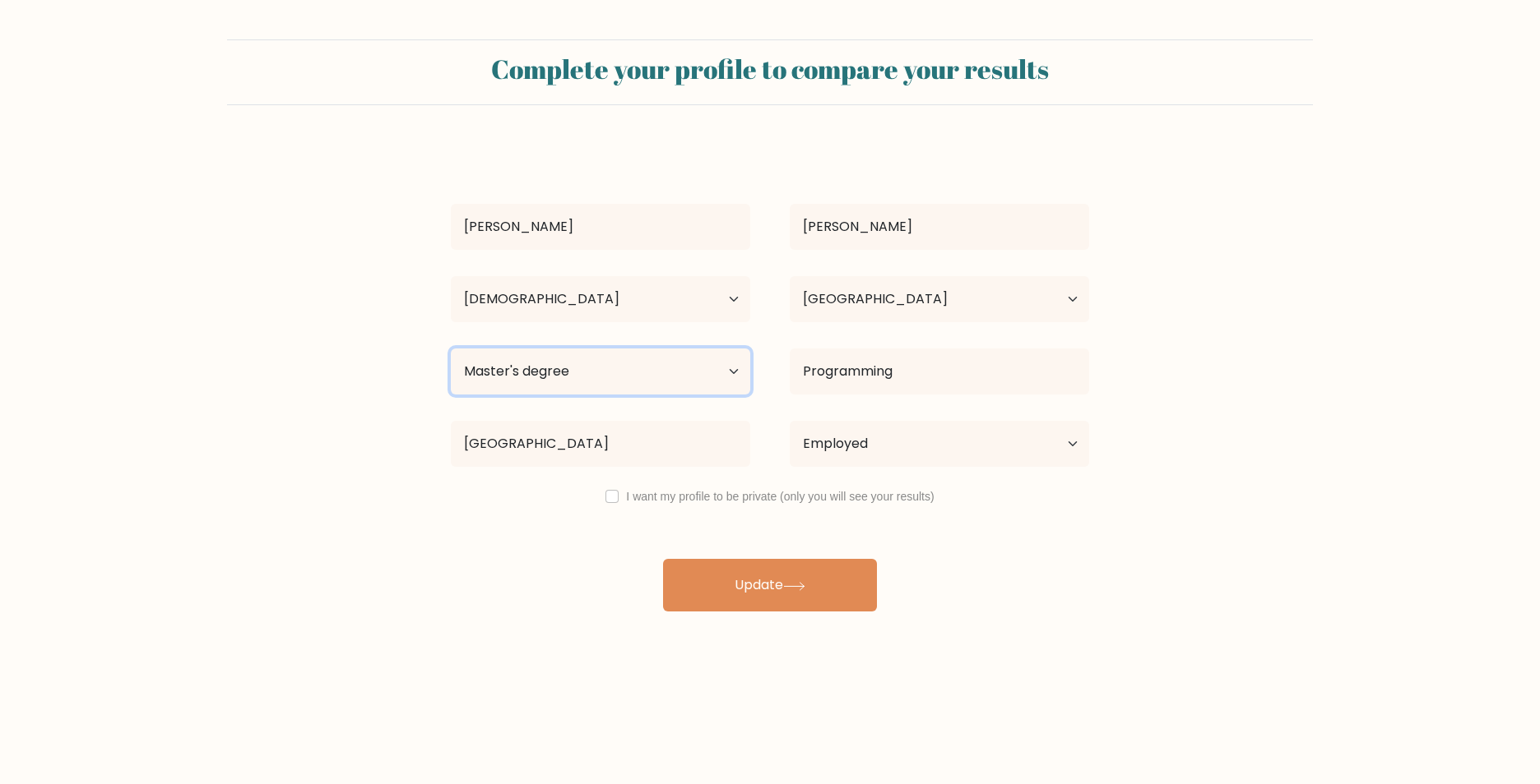
drag, startPoint x: 711, startPoint y: 362, endPoint x: 693, endPoint y: 380, distance: 25.5
click at [711, 362] on select "Highest education level No schooling Primary Lower Secondary Upper Secondary Oc…" at bounding box center [601, 372] width 299 height 46
select select "doctoral_degree"
click at [451, 349] on select "Highest education level No schooling Primary Lower Secondary Upper Secondary Oc…" at bounding box center [601, 372] width 299 height 46
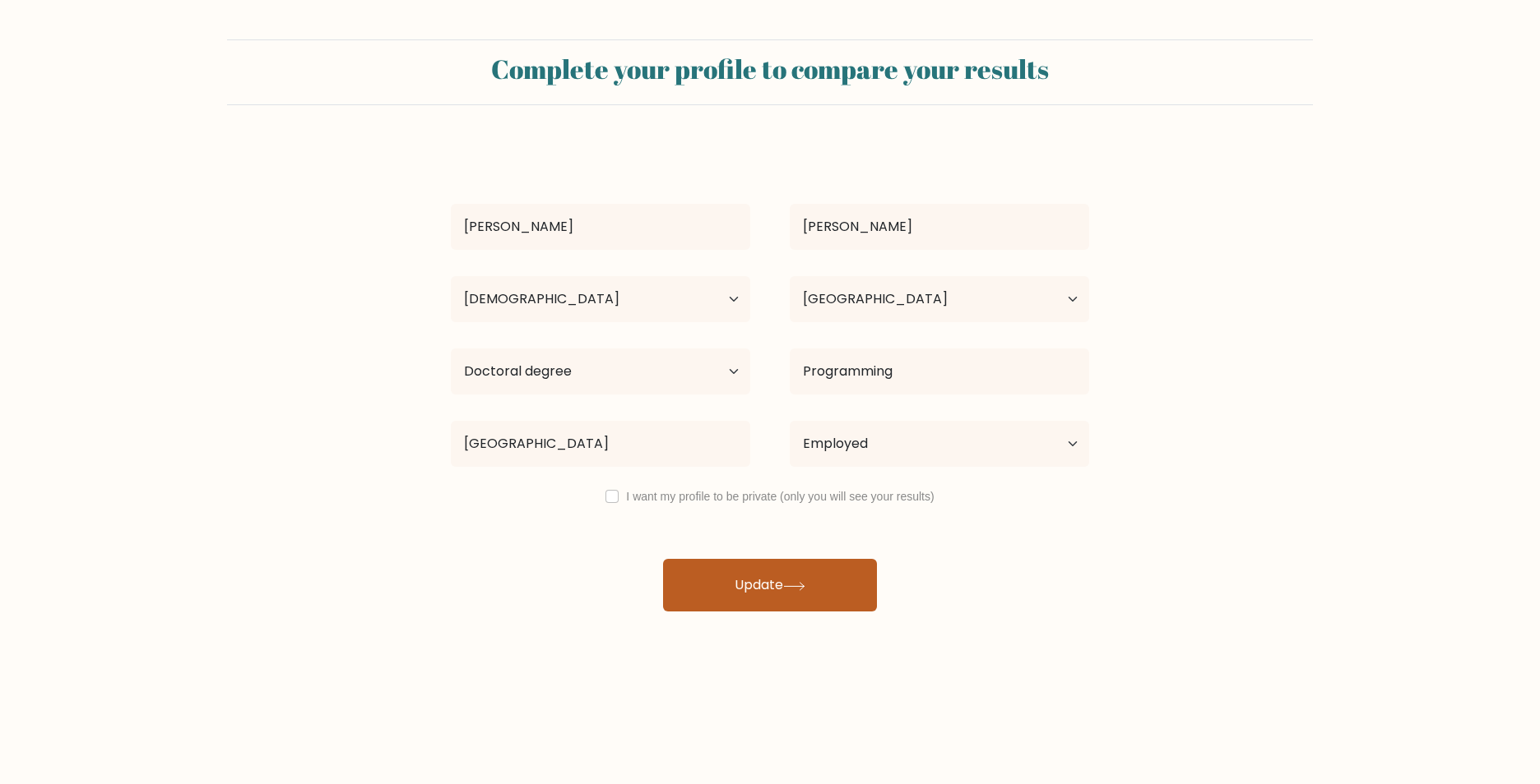
click at [776, 576] on button "Update" at bounding box center [770, 585] width 214 height 52
